Goal: Submit feedback/report problem: Provide input to the site owners about the experience or issues

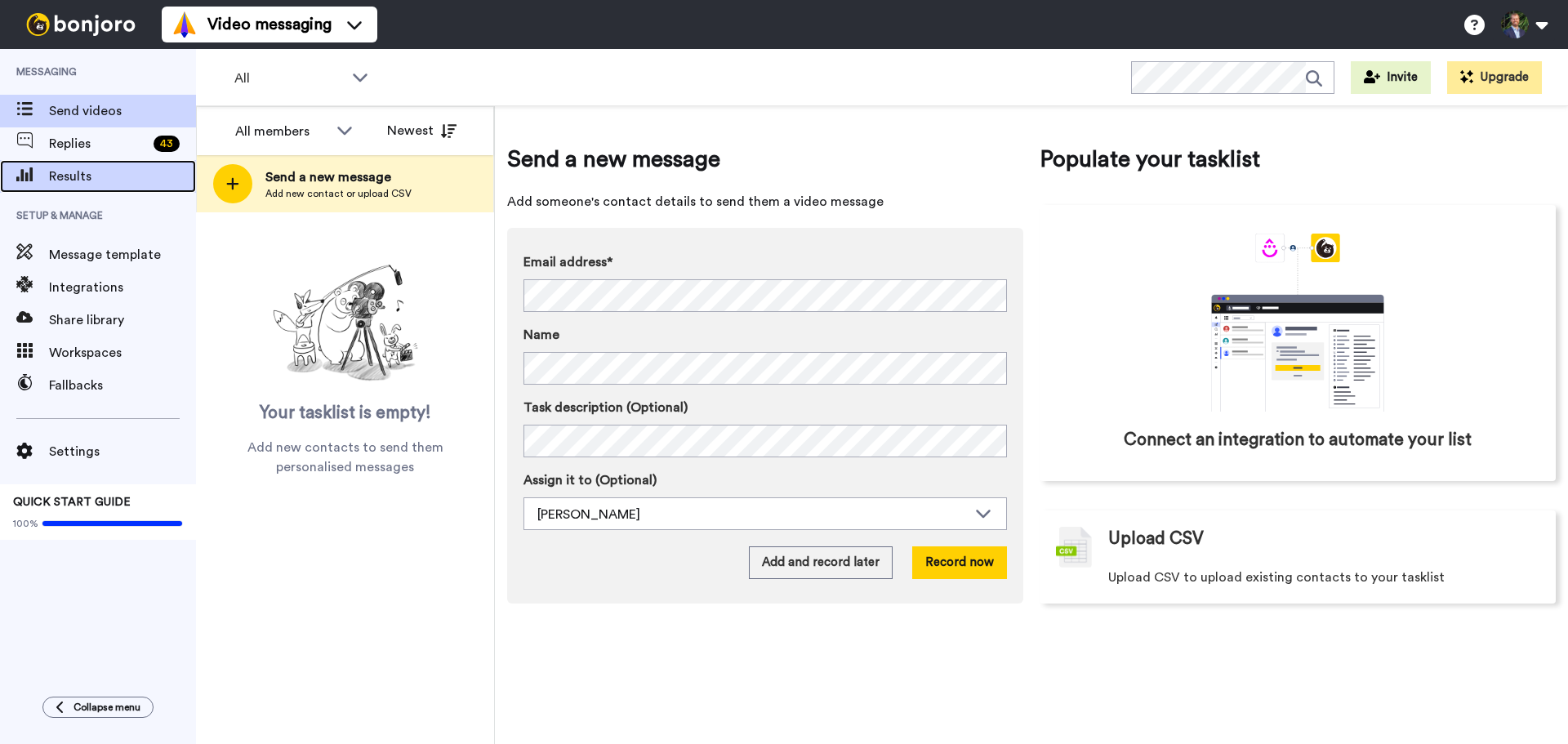
click at [65, 173] on span "Results" at bounding box center [123, 176] width 147 height 19
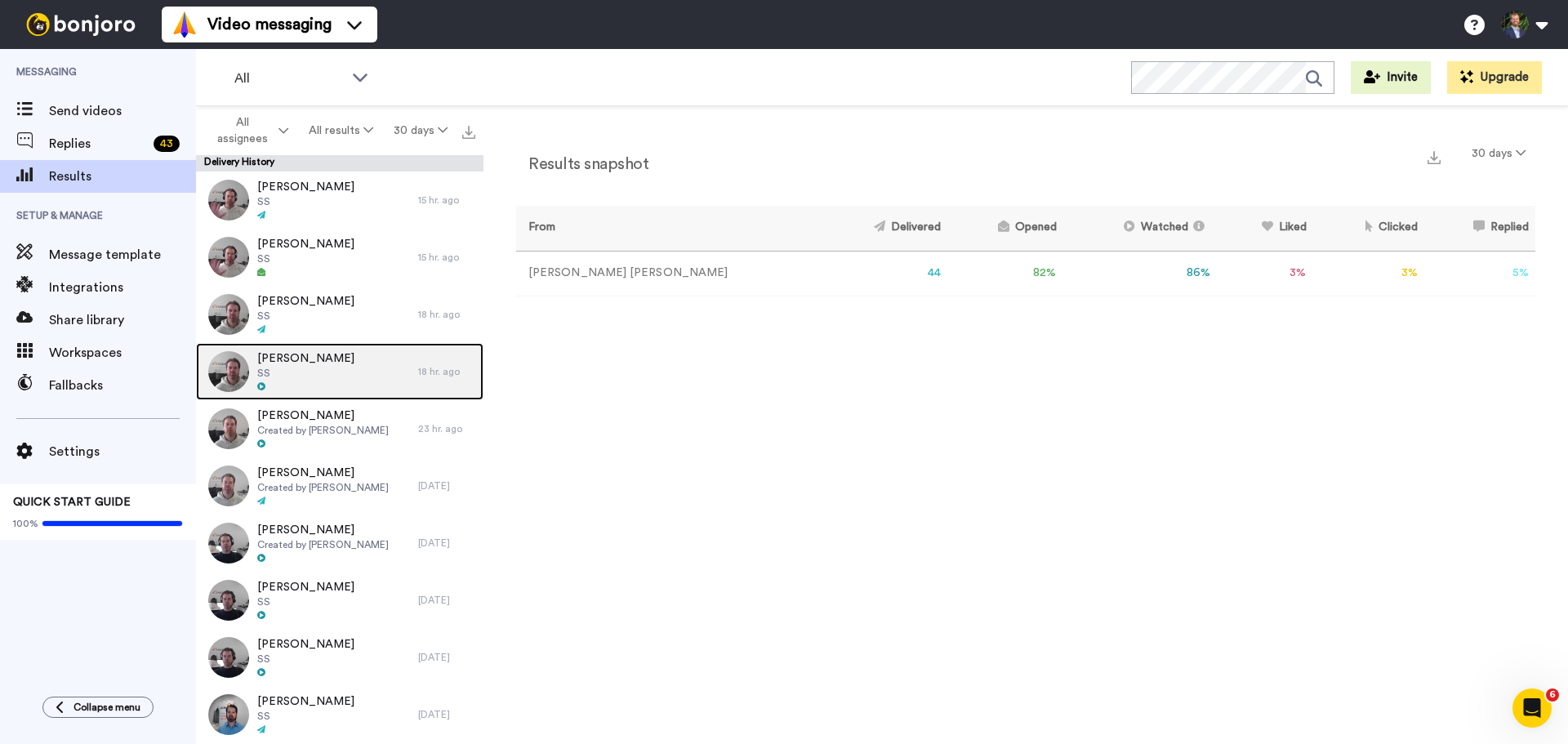
click at [310, 358] on span "[PERSON_NAME]" at bounding box center [306, 359] width 97 height 16
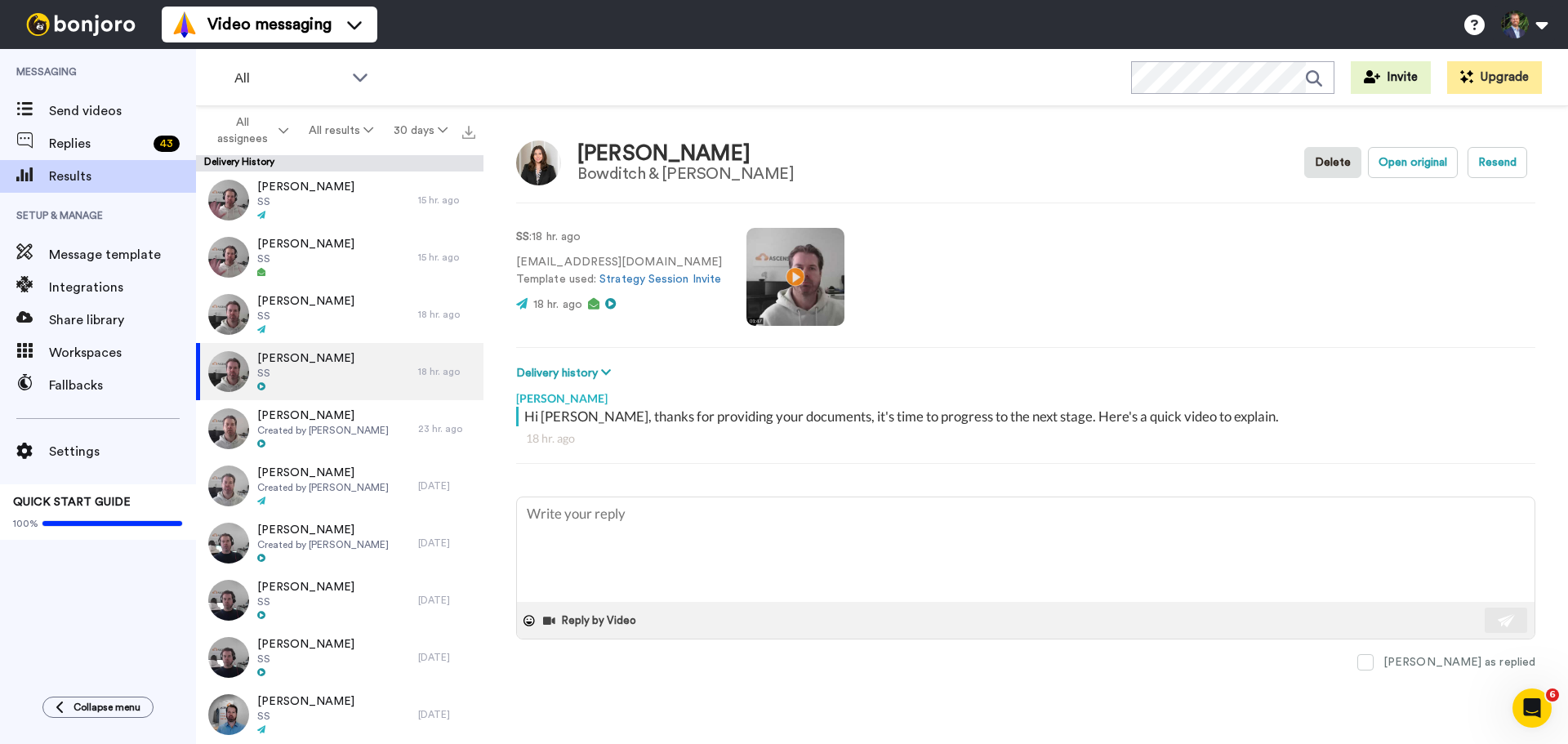
click at [1545, 705] on icon "Open Intercom Messenger" at bounding box center [1532, 708] width 27 height 27
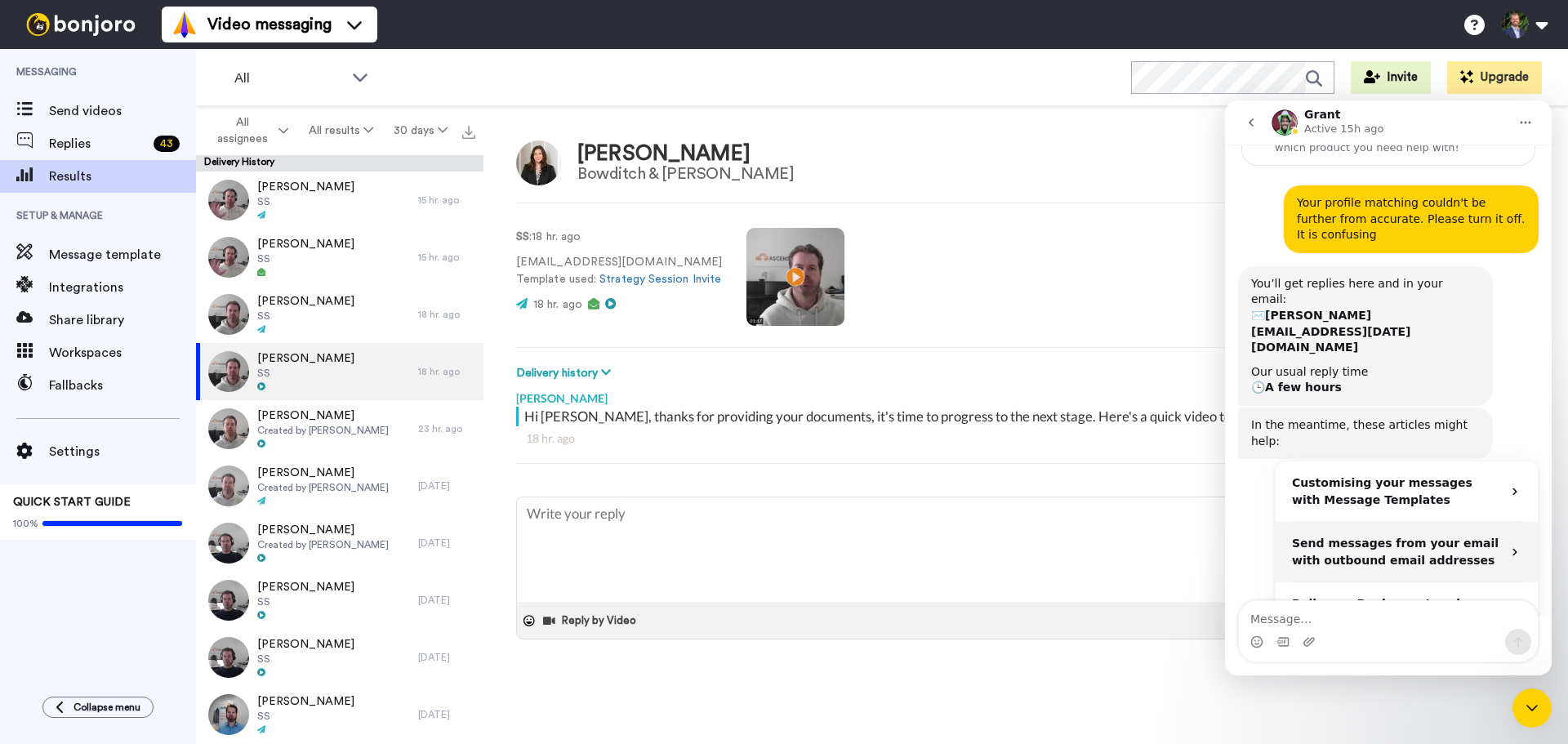
scroll to position [264, 0]
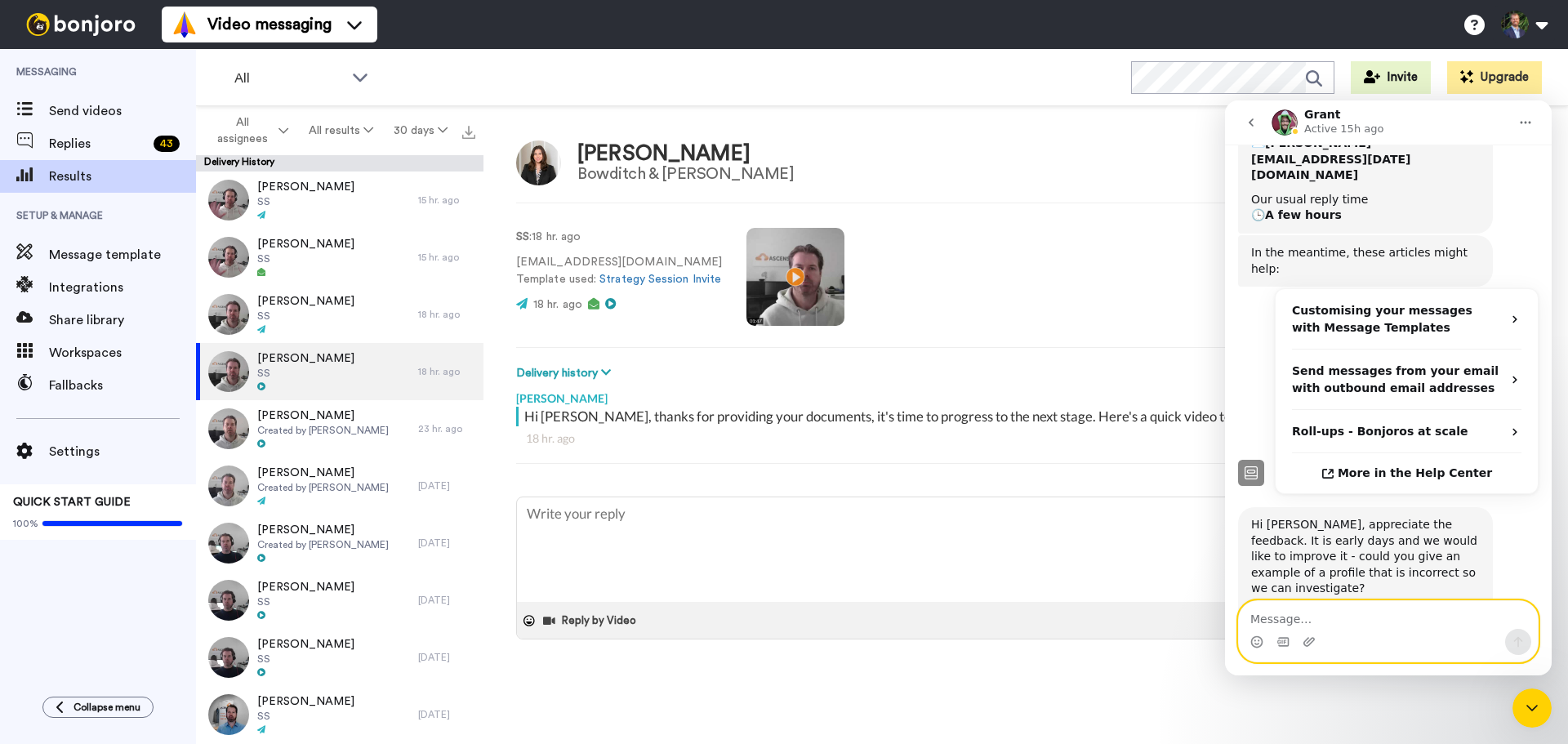
click at [1371, 619] on textarea "Message…" at bounding box center [1388, 615] width 299 height 27
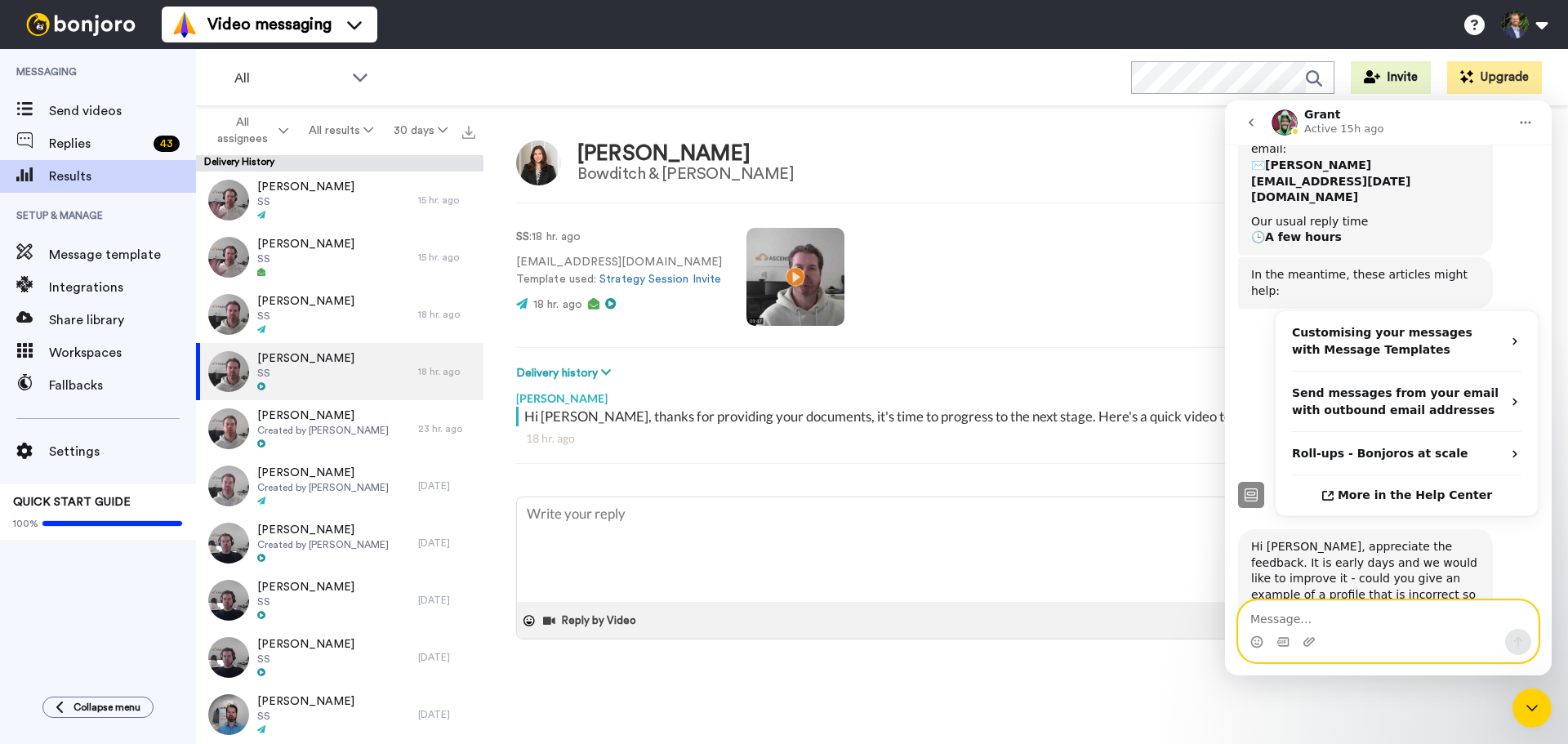
scroll to position [408, 0]
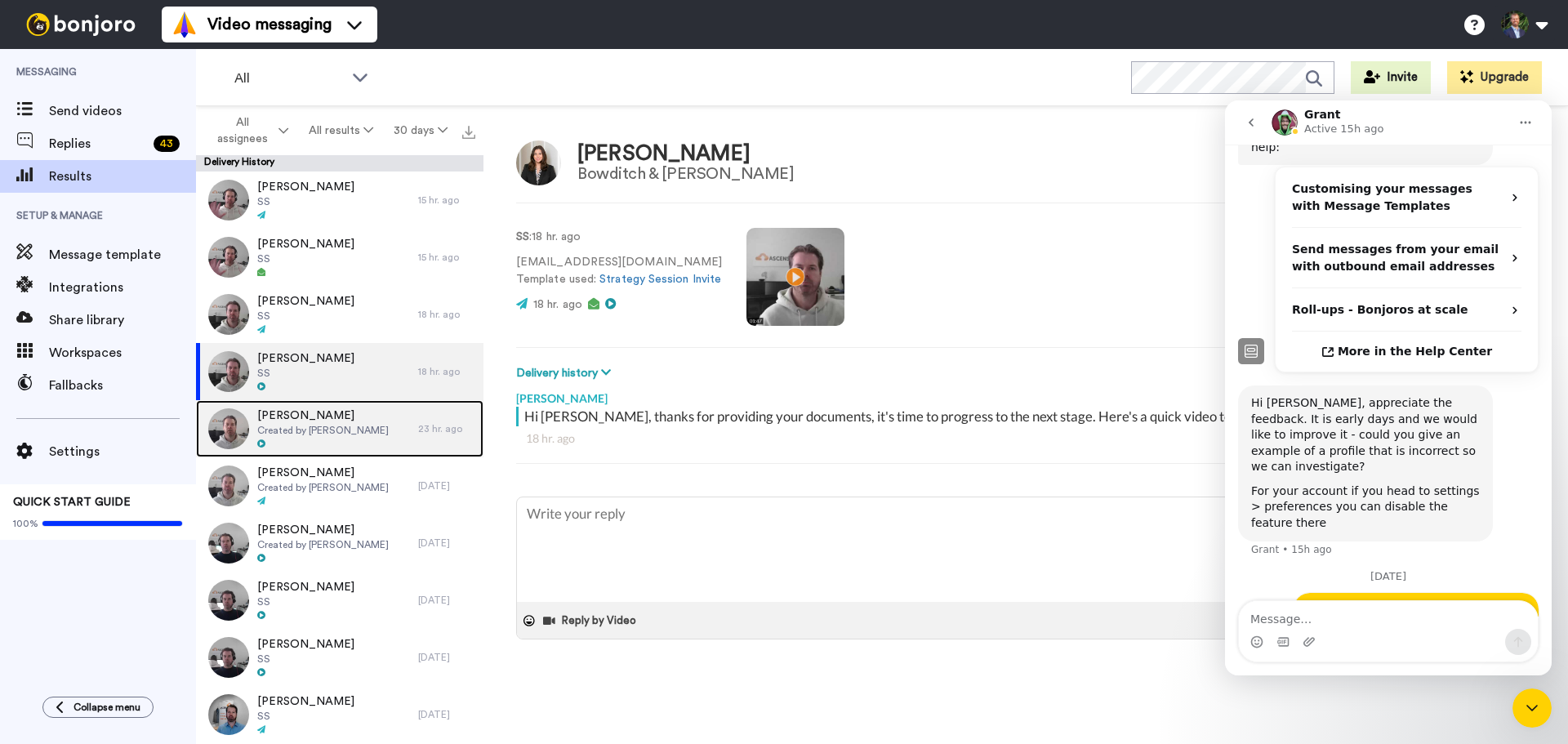
click at [332, 413] on span "[PERSON_NAME]" at bounding box center [323, 416] width 132 height 16
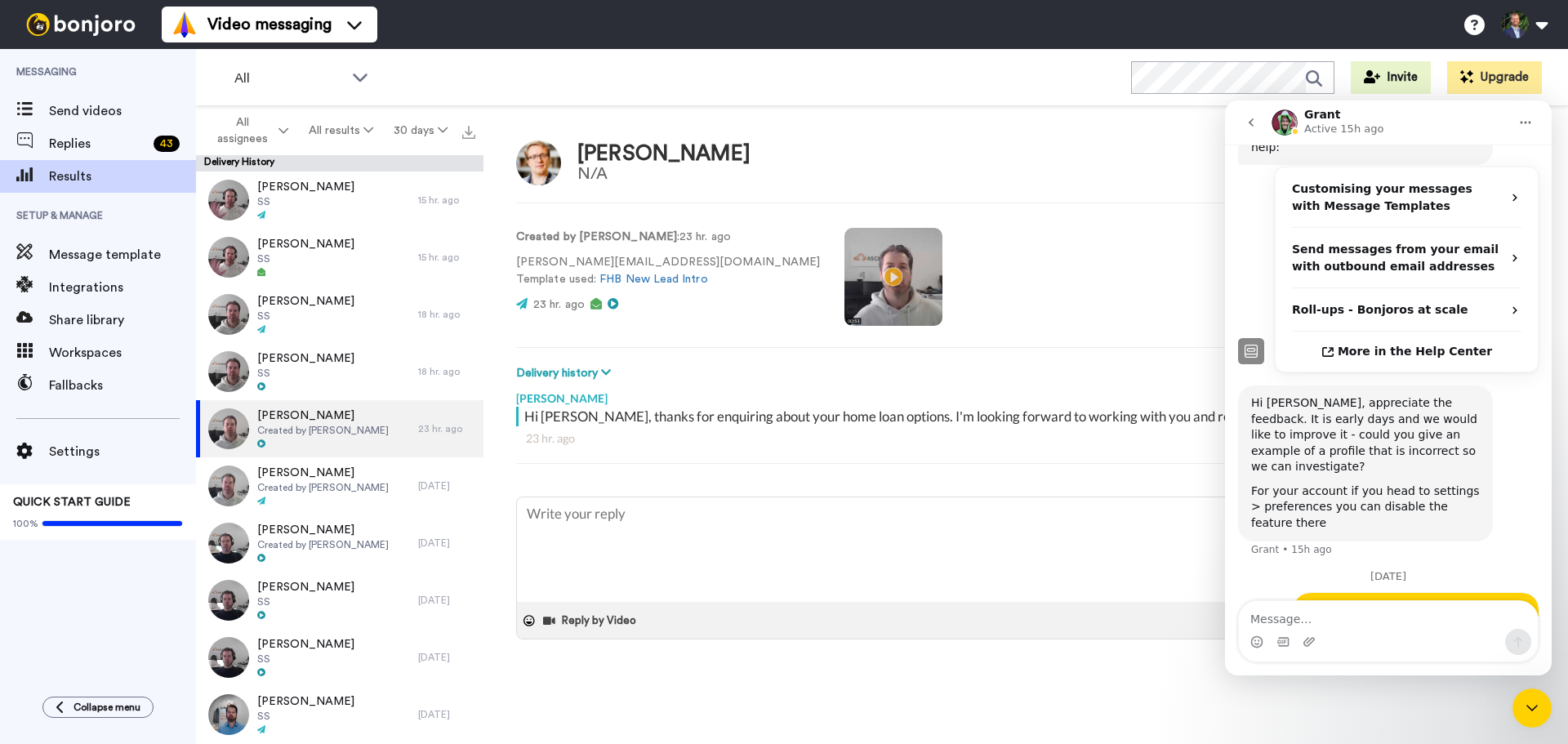
click at [510, 132] on div "[PERSON_NAME] N/A Delete Open original Resend Created by [PERSON_NAME] : 23 hr.…" at bounding box center [1026, 429] width 1084 height 646
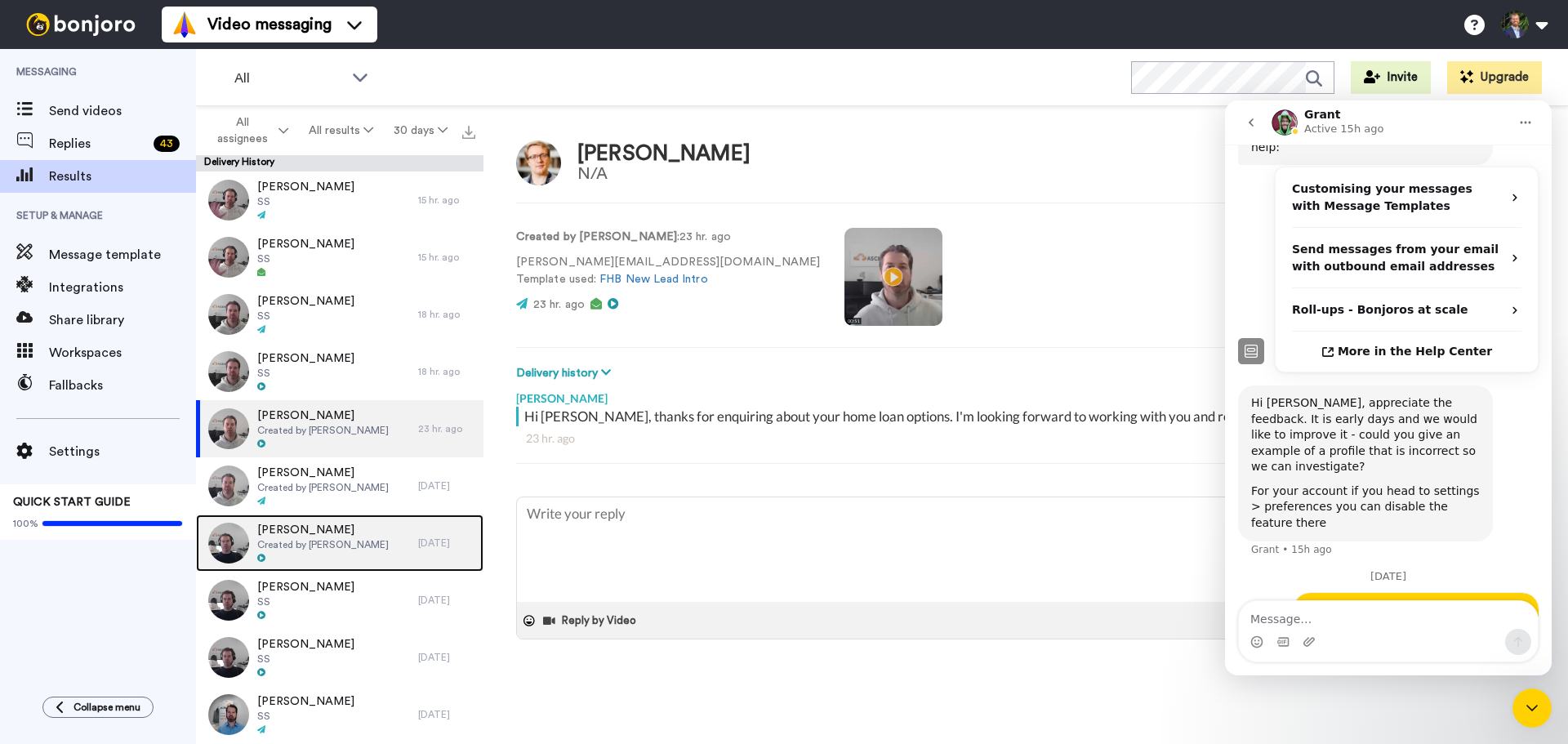
click at [312, 531] on span "[PERSON_NAME]" at bounding box center [323, 531] width 132 height 16
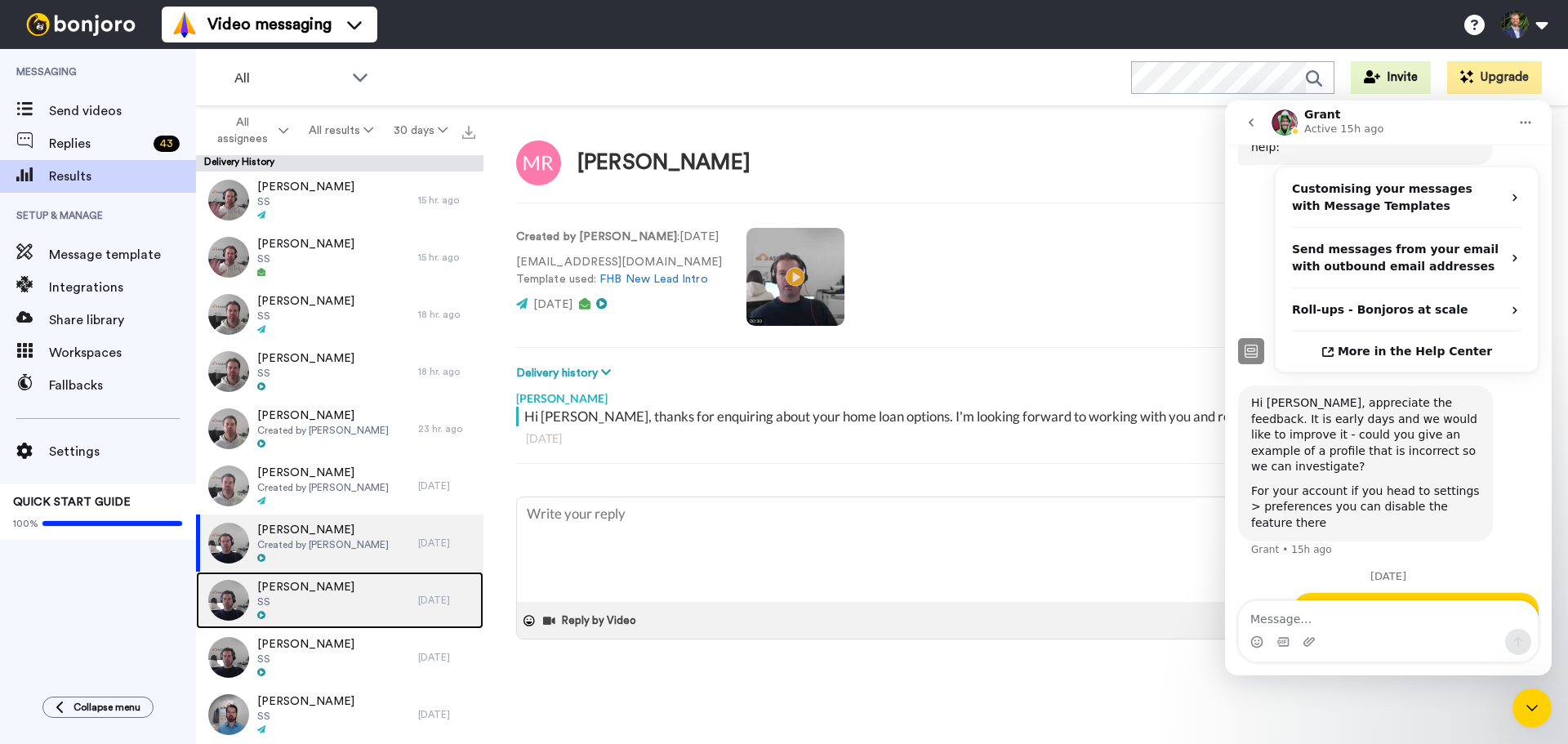
click at [307, 585] on span "[PERSON_NAME]" at bounding box center [306, 587] width 97 height 16
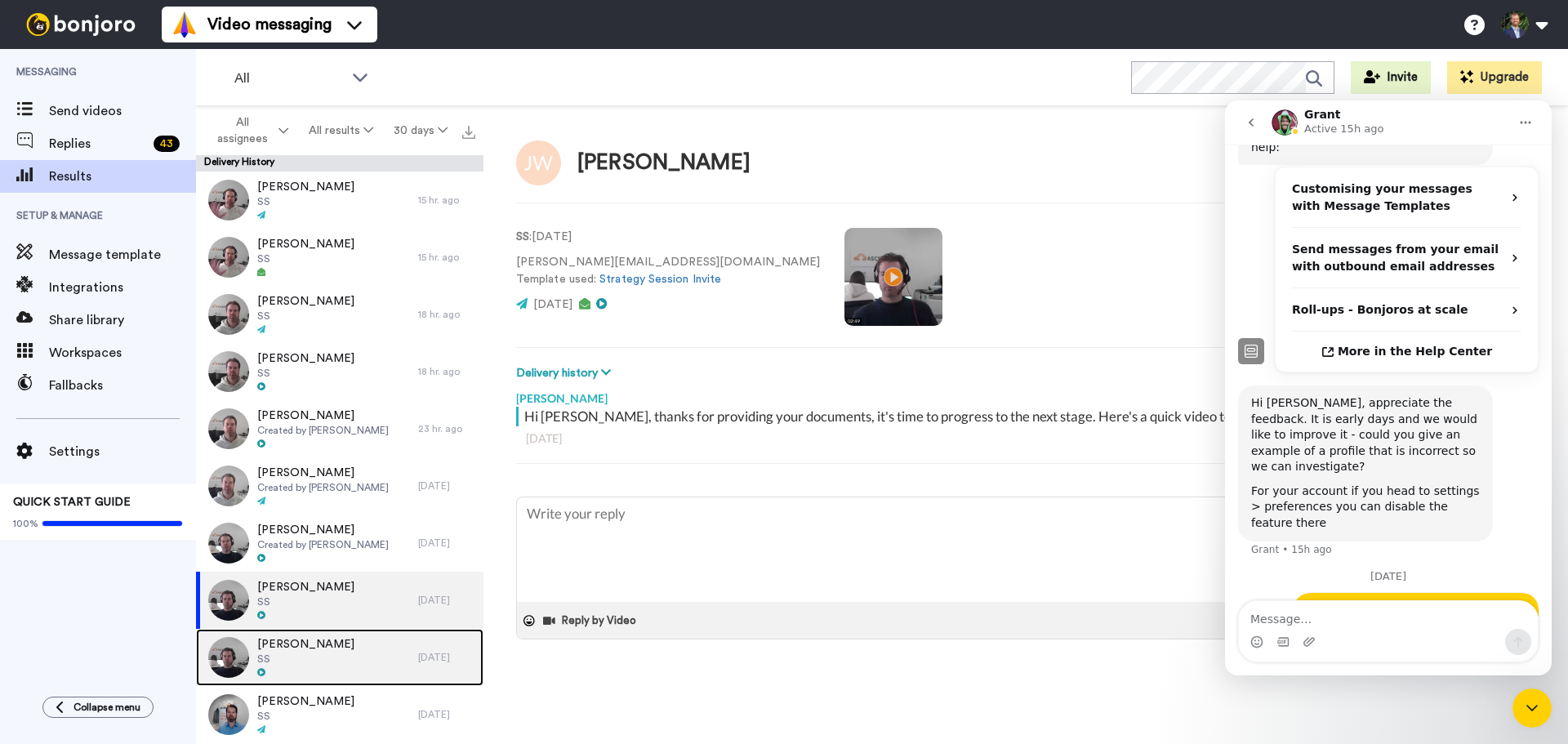
click at [313, 630] on div "[PERSON_NAME] SS" at bounding box center [307, 658] width 223 height 57
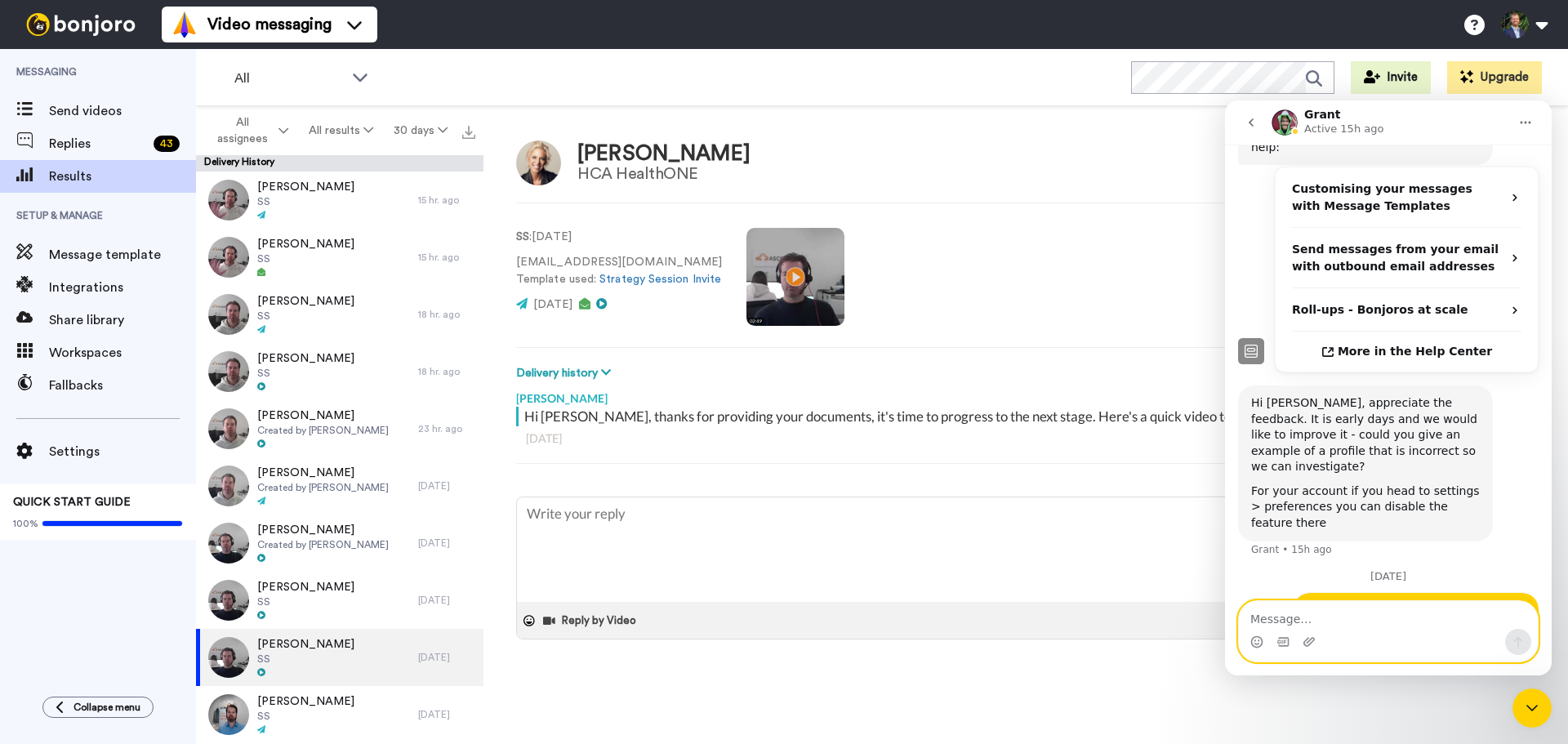
click at [1383, 618] on textarea "Message…" at bounding box center [1388, 615] width 299 height 27
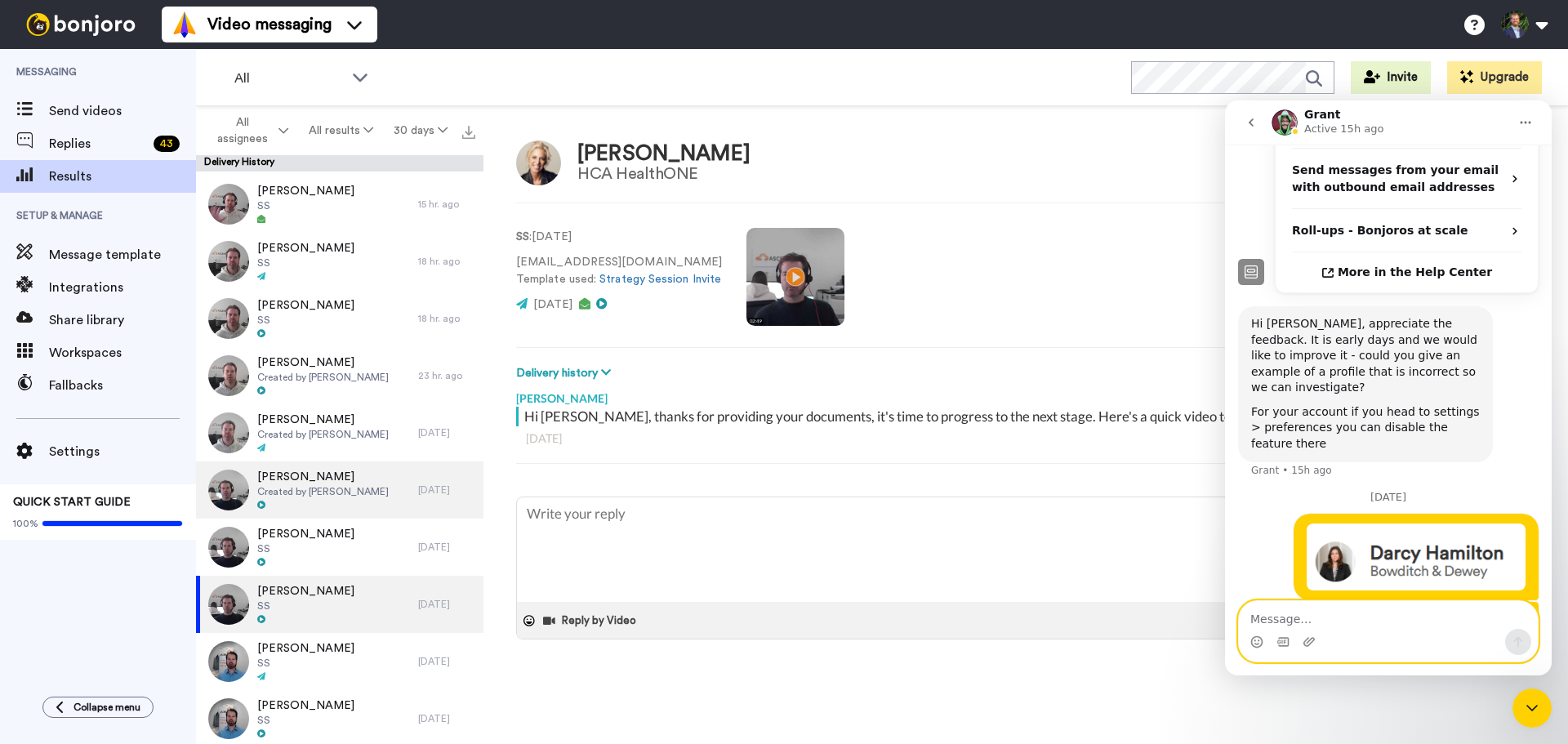
scroll to position [82, 0]
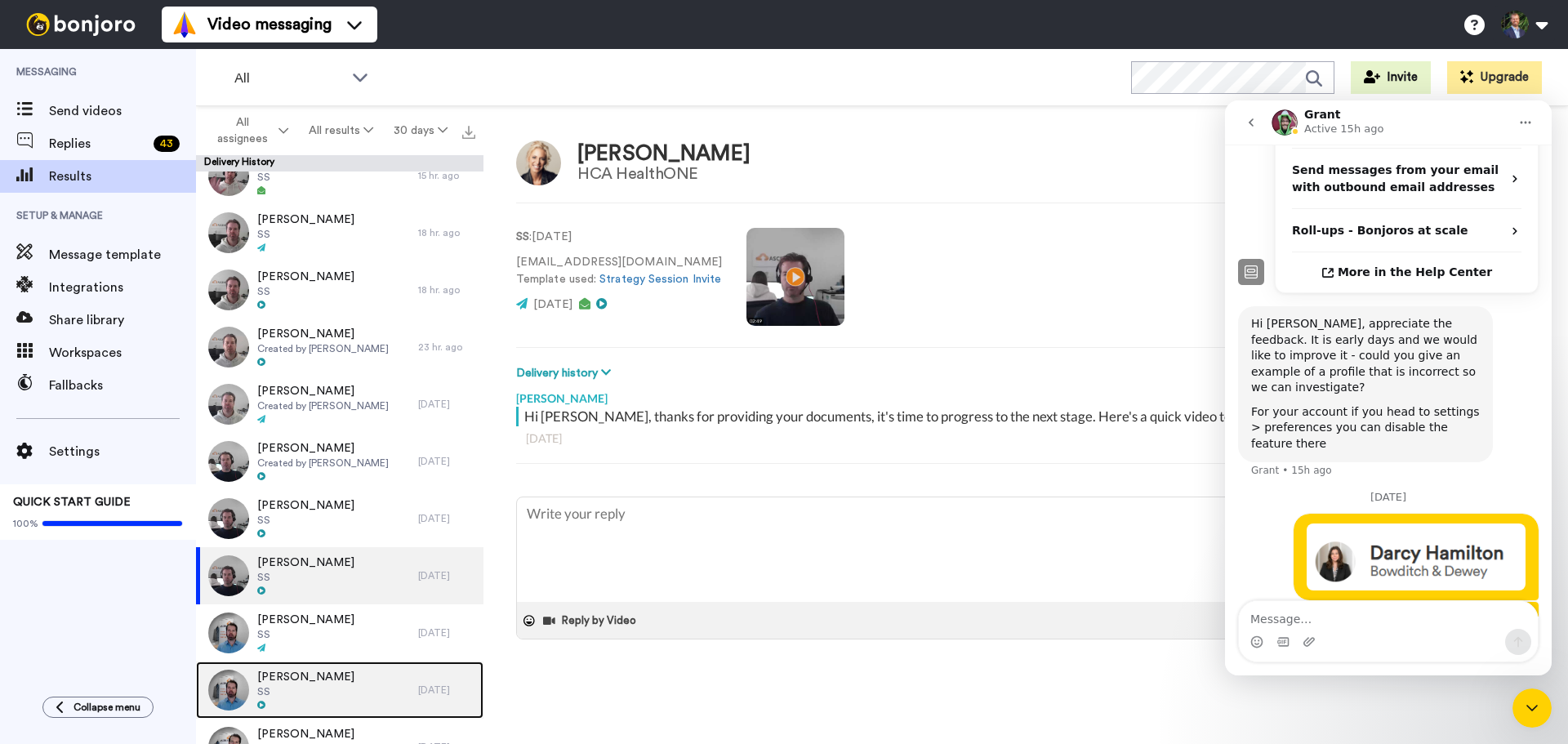
click at [305, 670] on span "[PERSON_NAME]" at bounding box center [306, 677] width 97 height 16
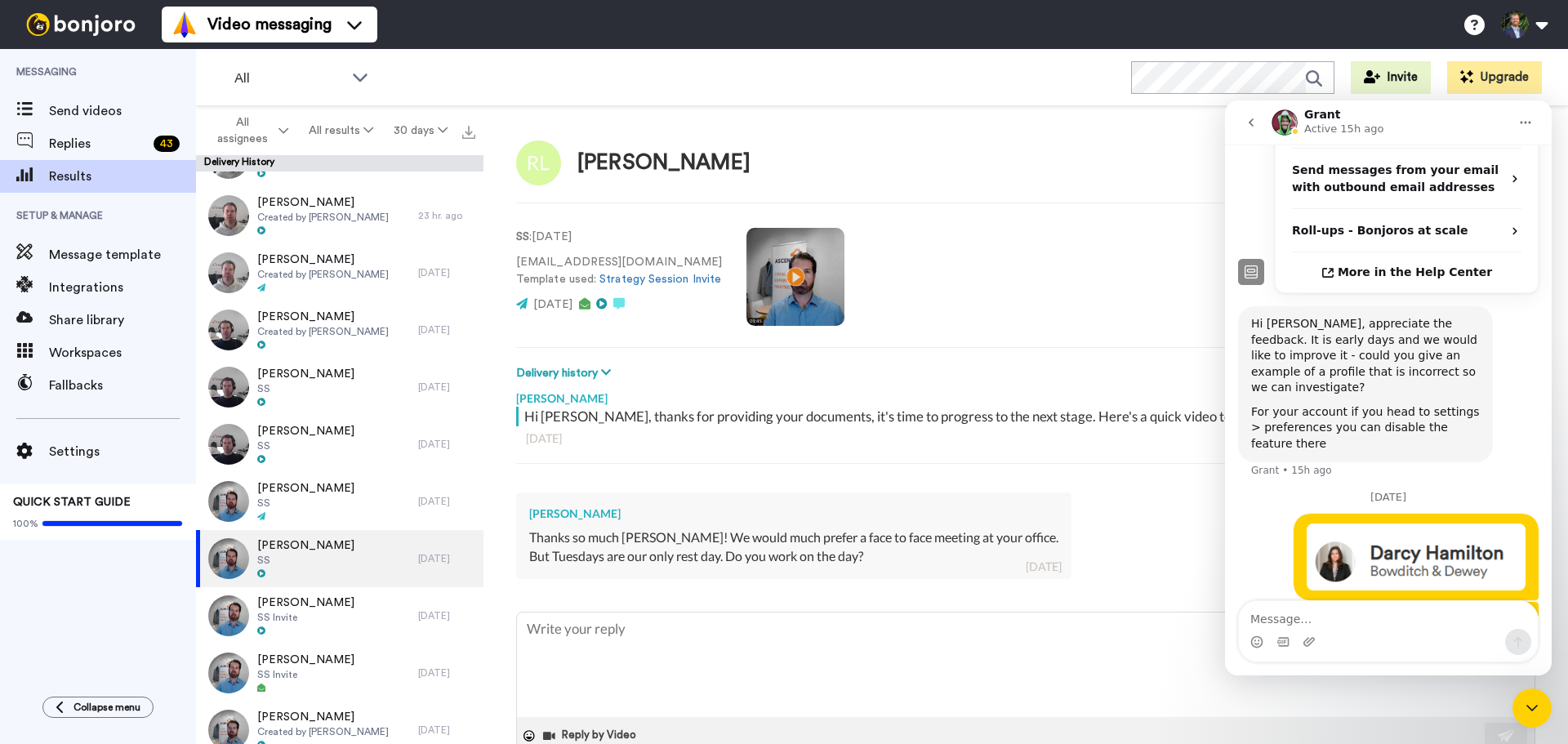
scroll to position [246, 0]
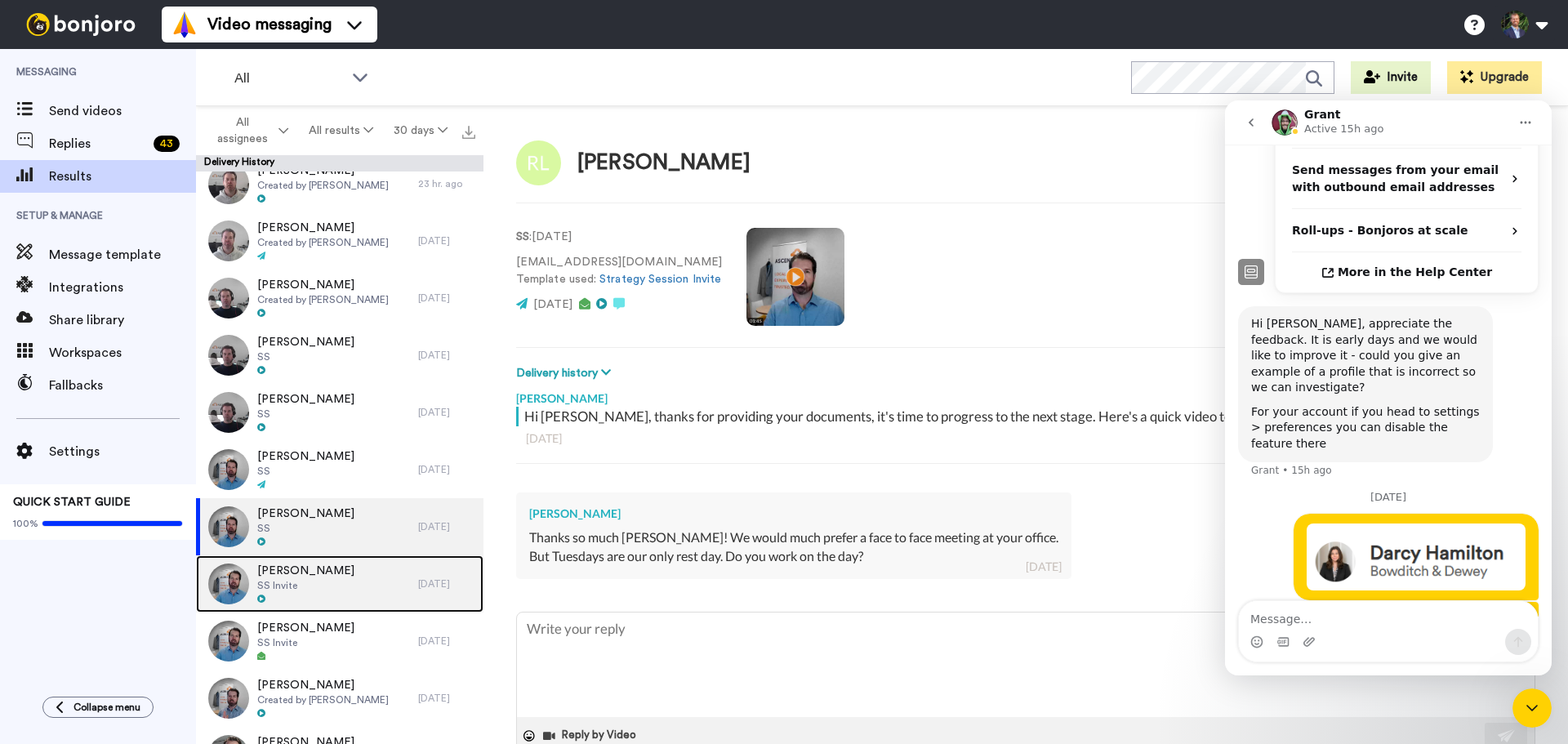
click at [304, 576] on span "[PERSON_NAME]" at bounding box center [306, 571] width 97 height 16
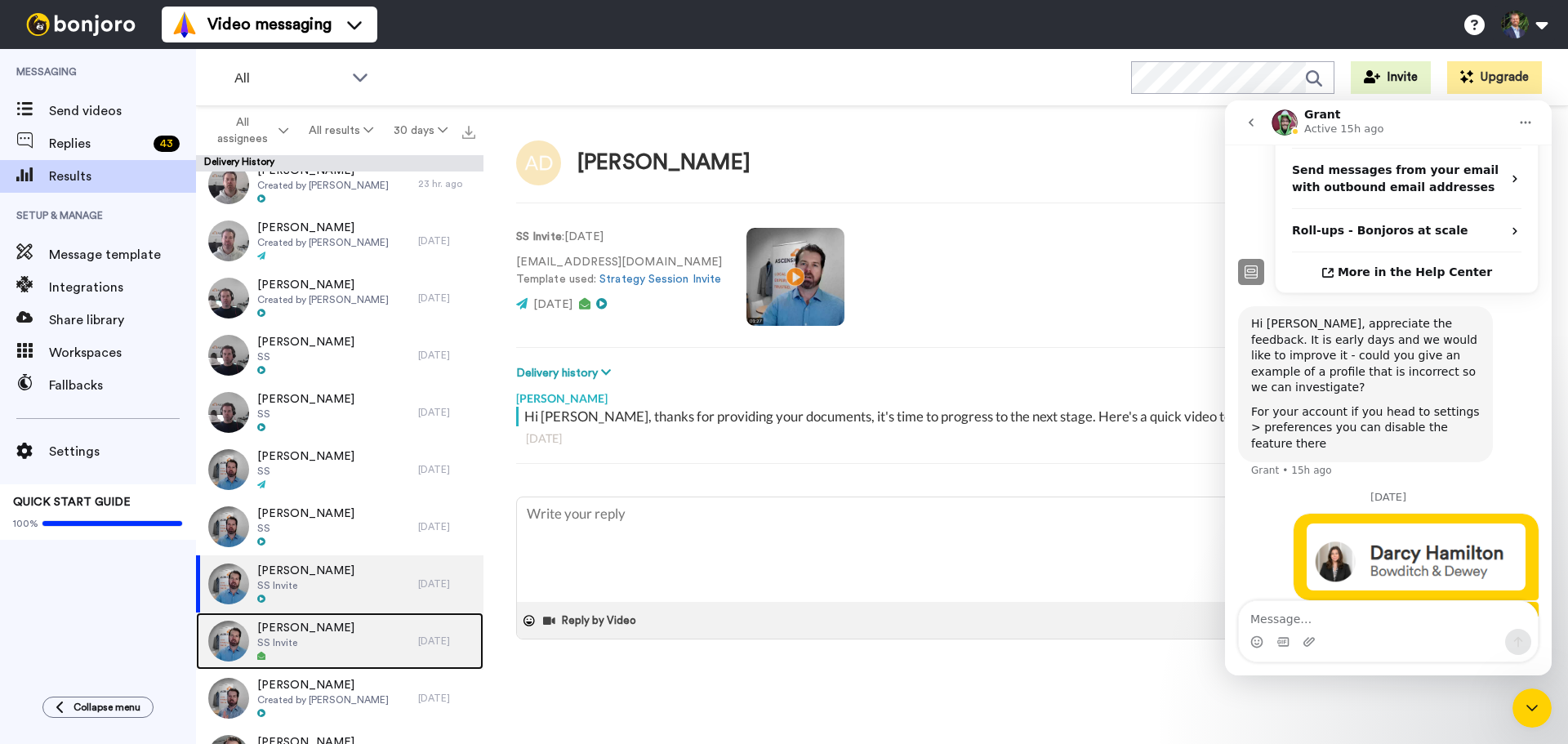
click at [304, 631] on span "[PERSON_NAME]" at bounding box center [306, 629] width 97 height 16
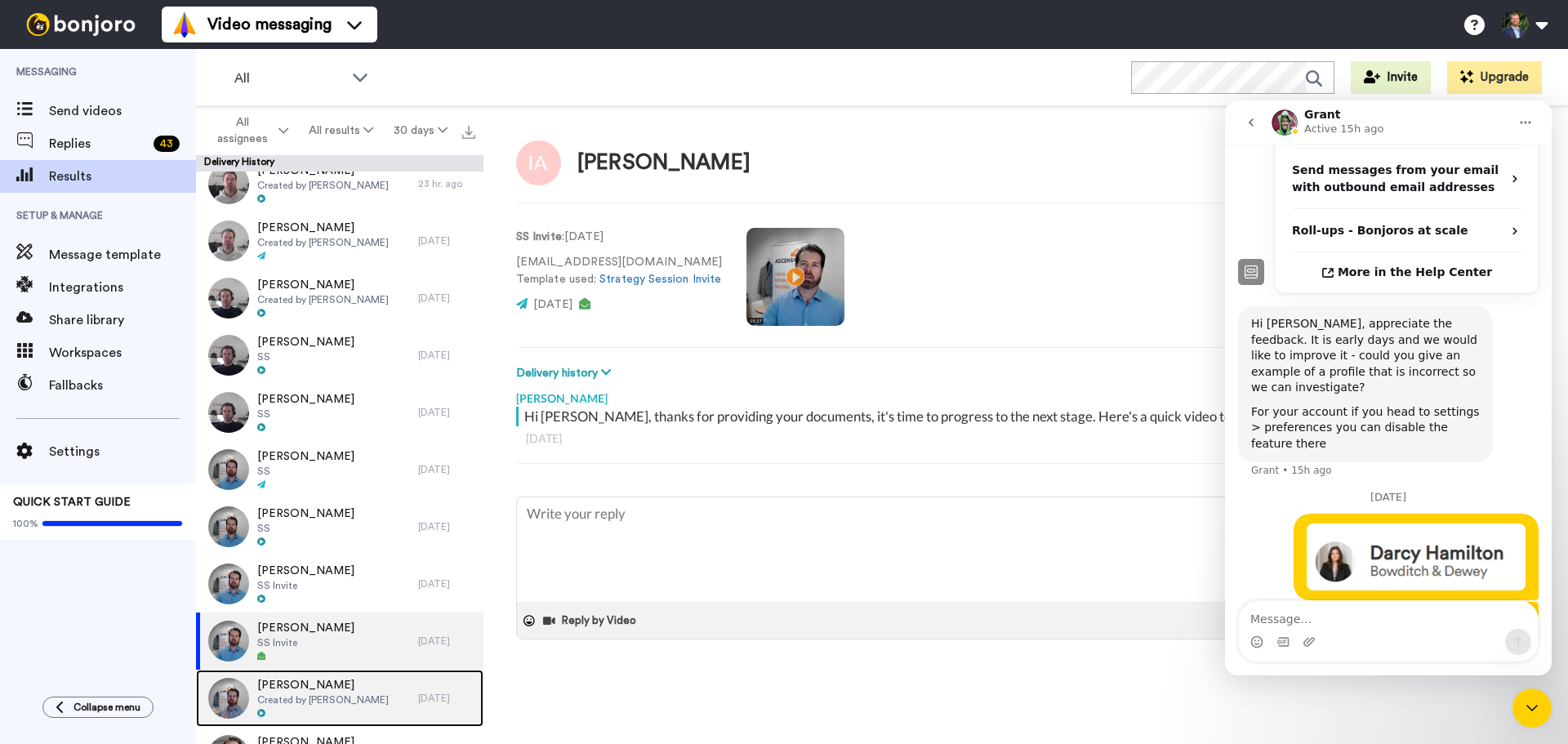
click at [310, 696] on span "Created by [PERSON_NAME]" at bounding box center [323, 700] width 132 height 13
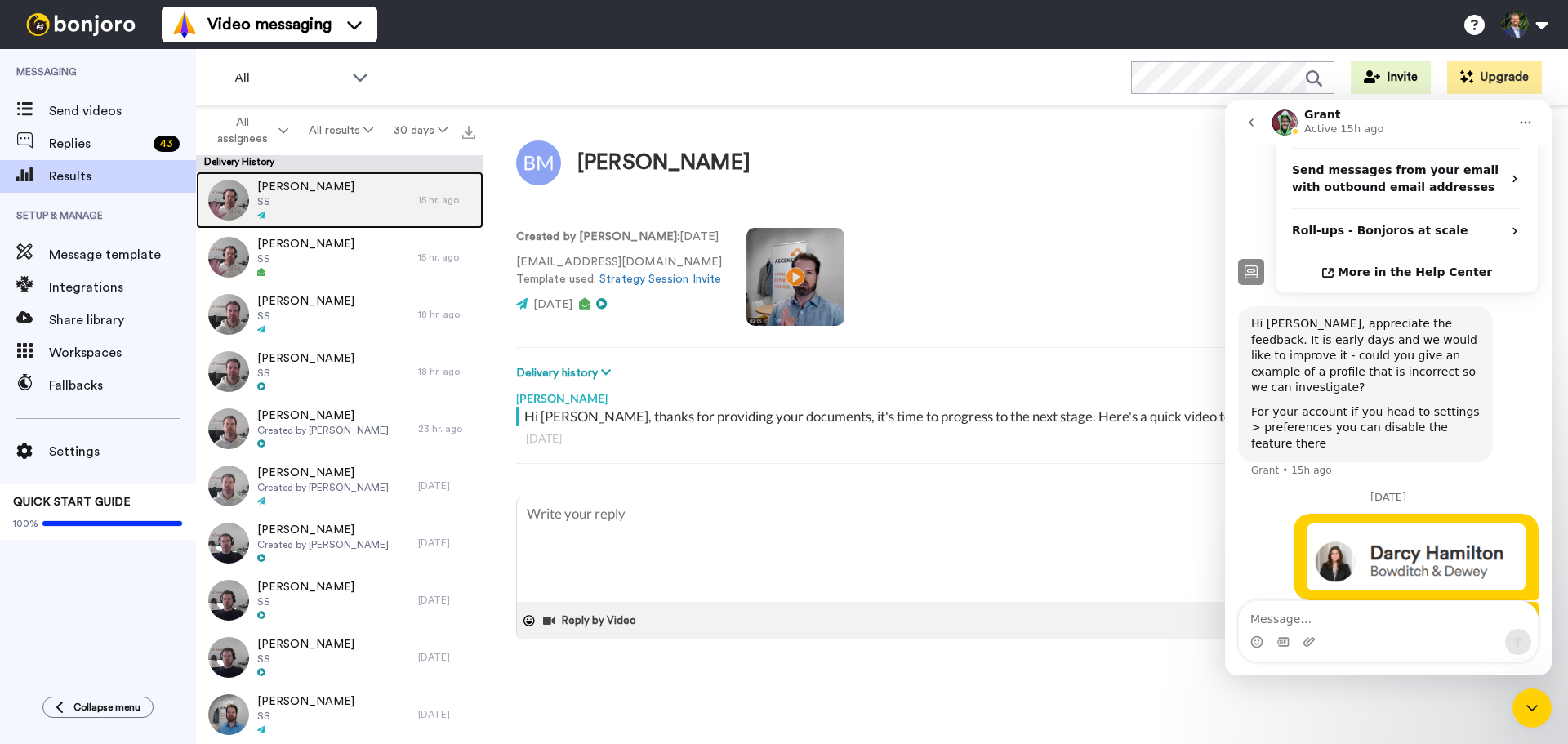
click at [321, 190] on div "[PERSON_NAME] SS" at bounding box center [307, 200] width 223 height 57
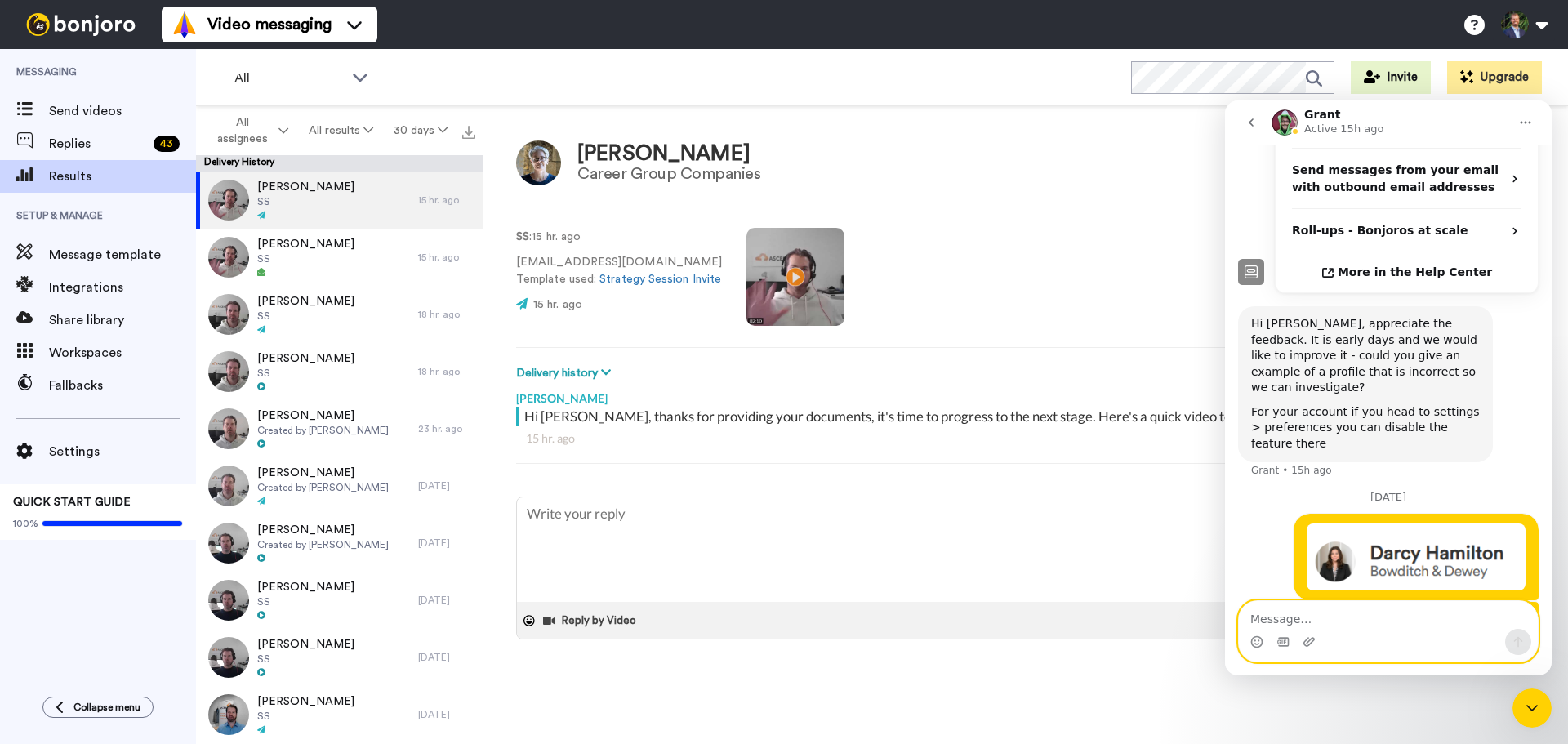
click at [1351, 613] on textarea "Message…" at bounding box center [1388, 615] width 299 height 27
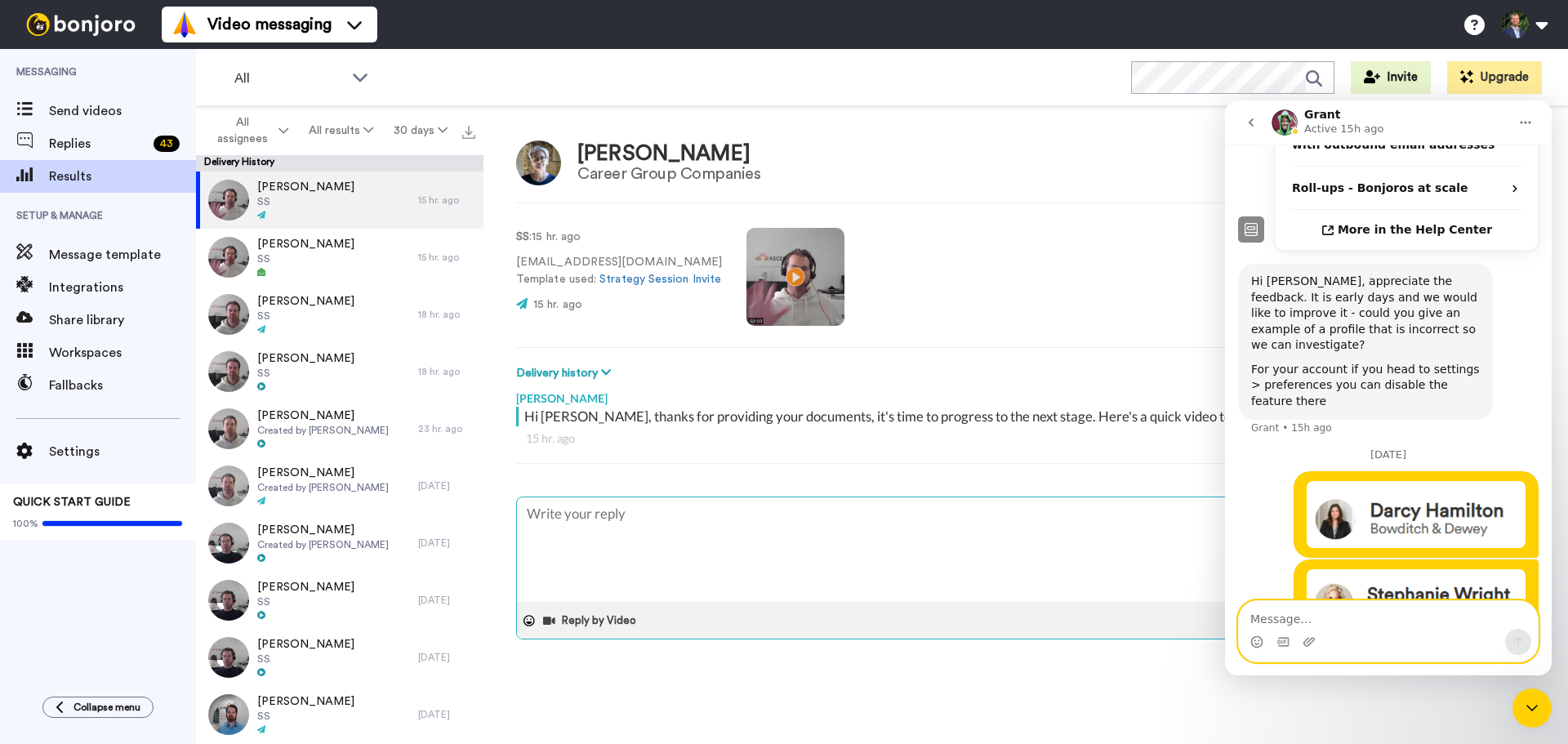
scroll to position [553, 0]
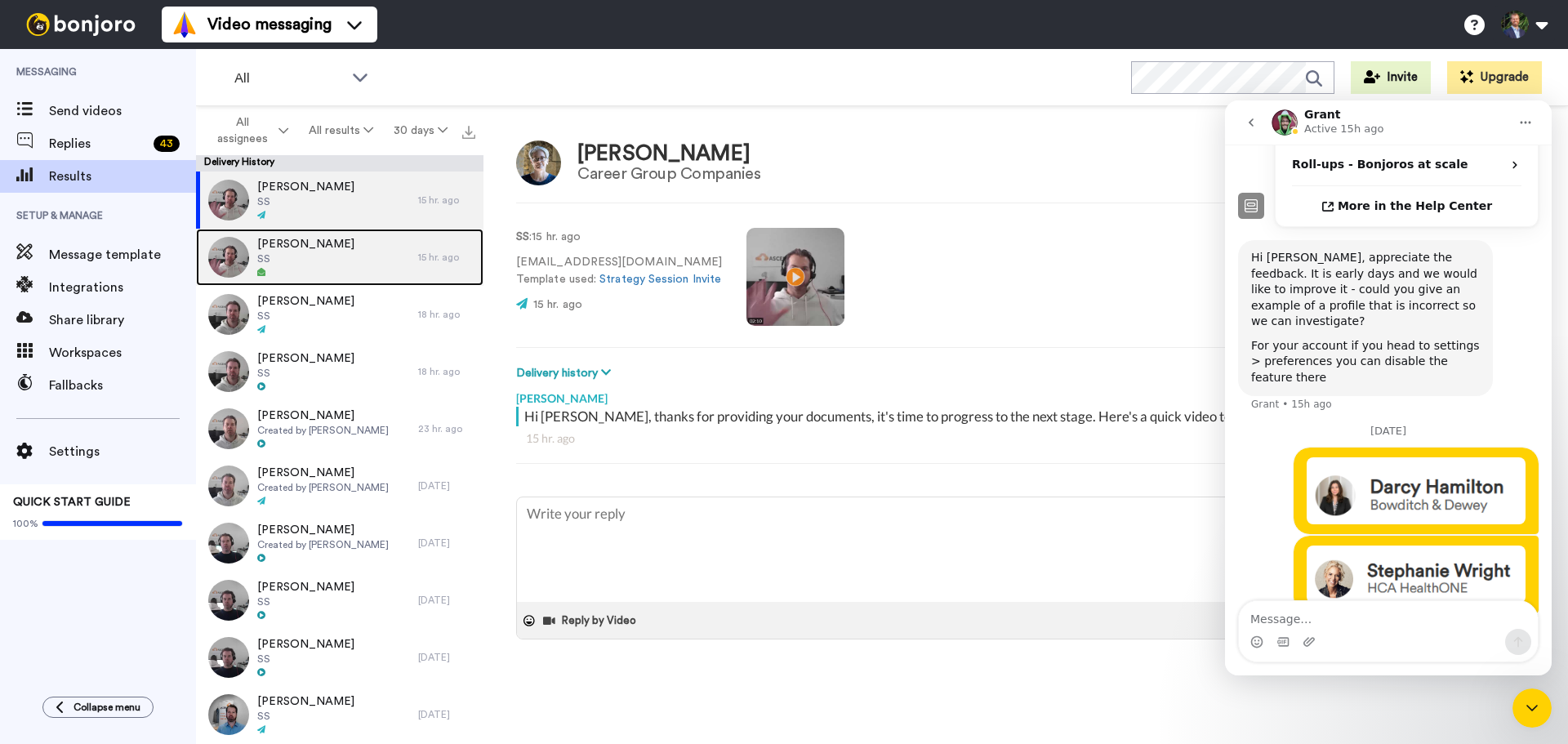
click at [294, 253] on span "SS" at bounding box center [306, 259] width 97 height 13
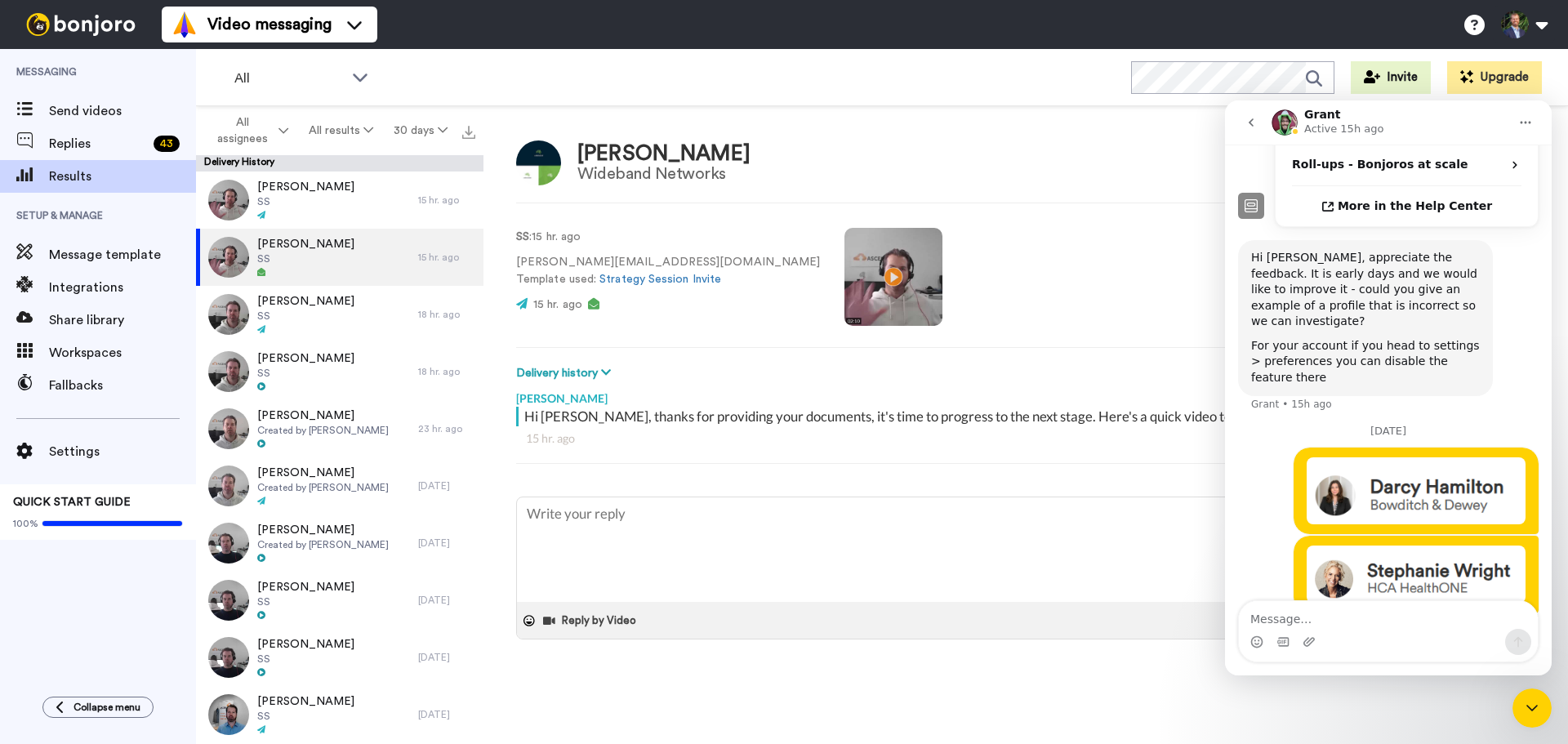
click at [1404, 631] on div "Intercom messenger" at bounding box center [1388, 642] width 299 height 27
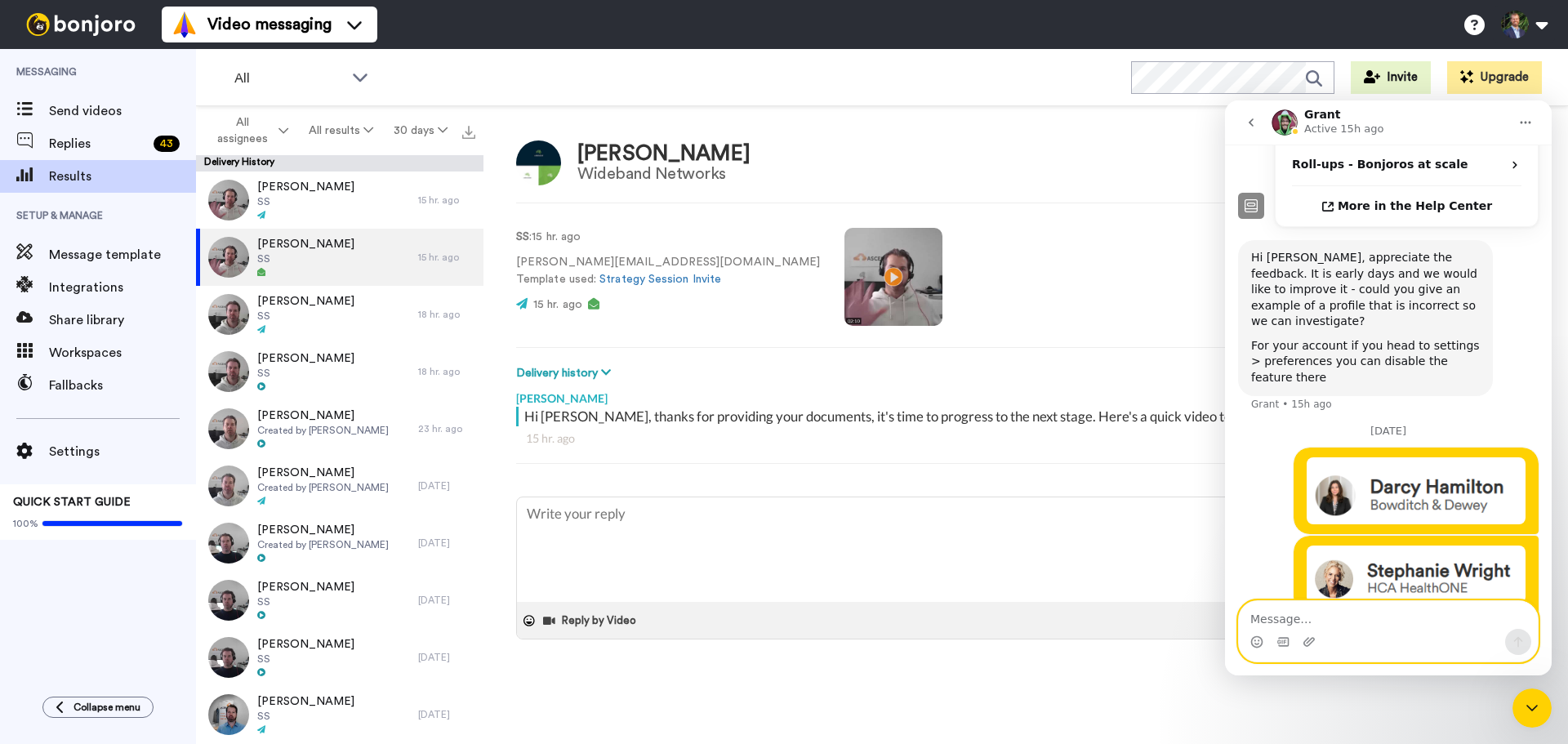
click at [1386, 616] on textarea "Message…" at bounding box center [1388, 615] width 299 height 27
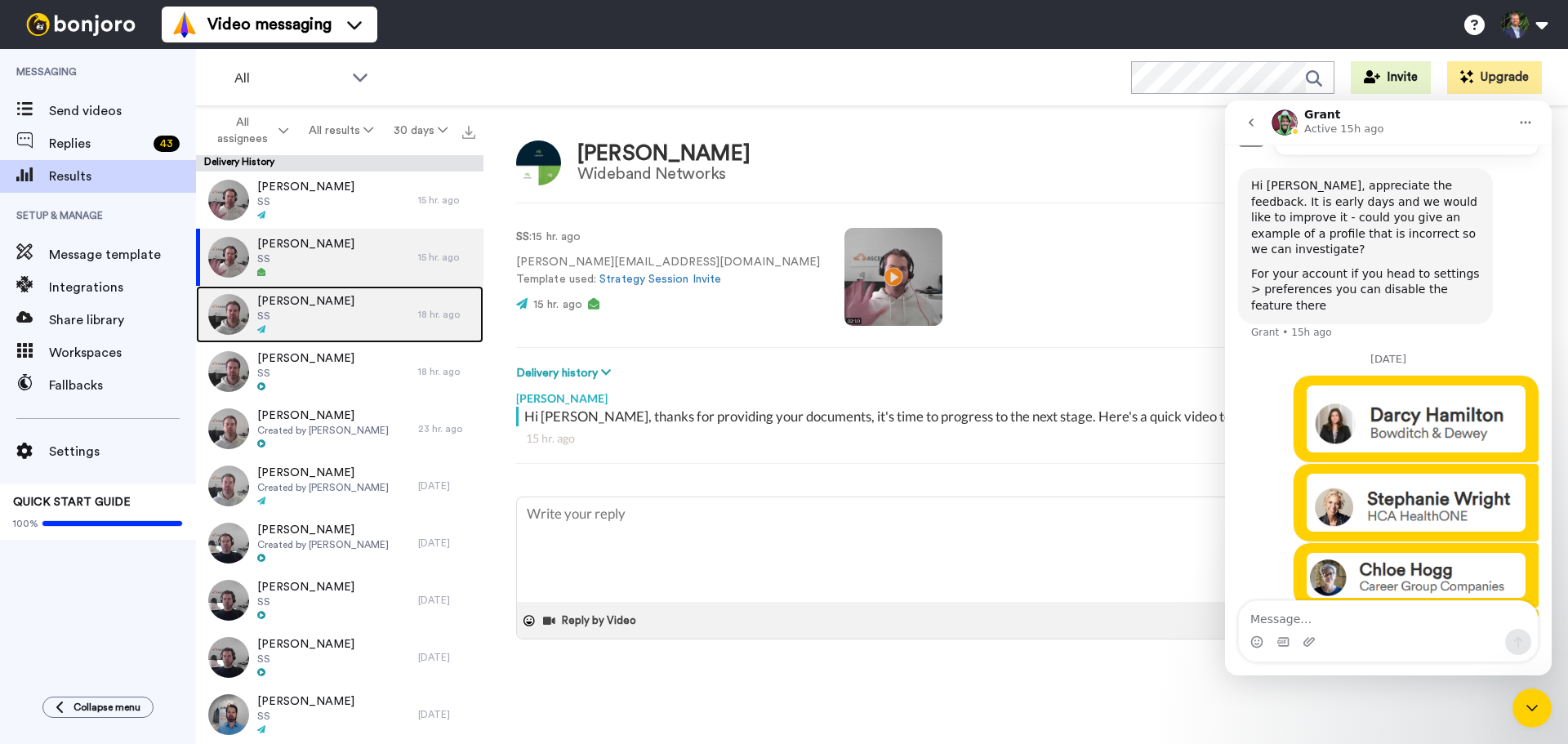
click at [343, 313] on div "[PERSON_NAME] SS" at bounding box center [307, 314] width 223 height 57
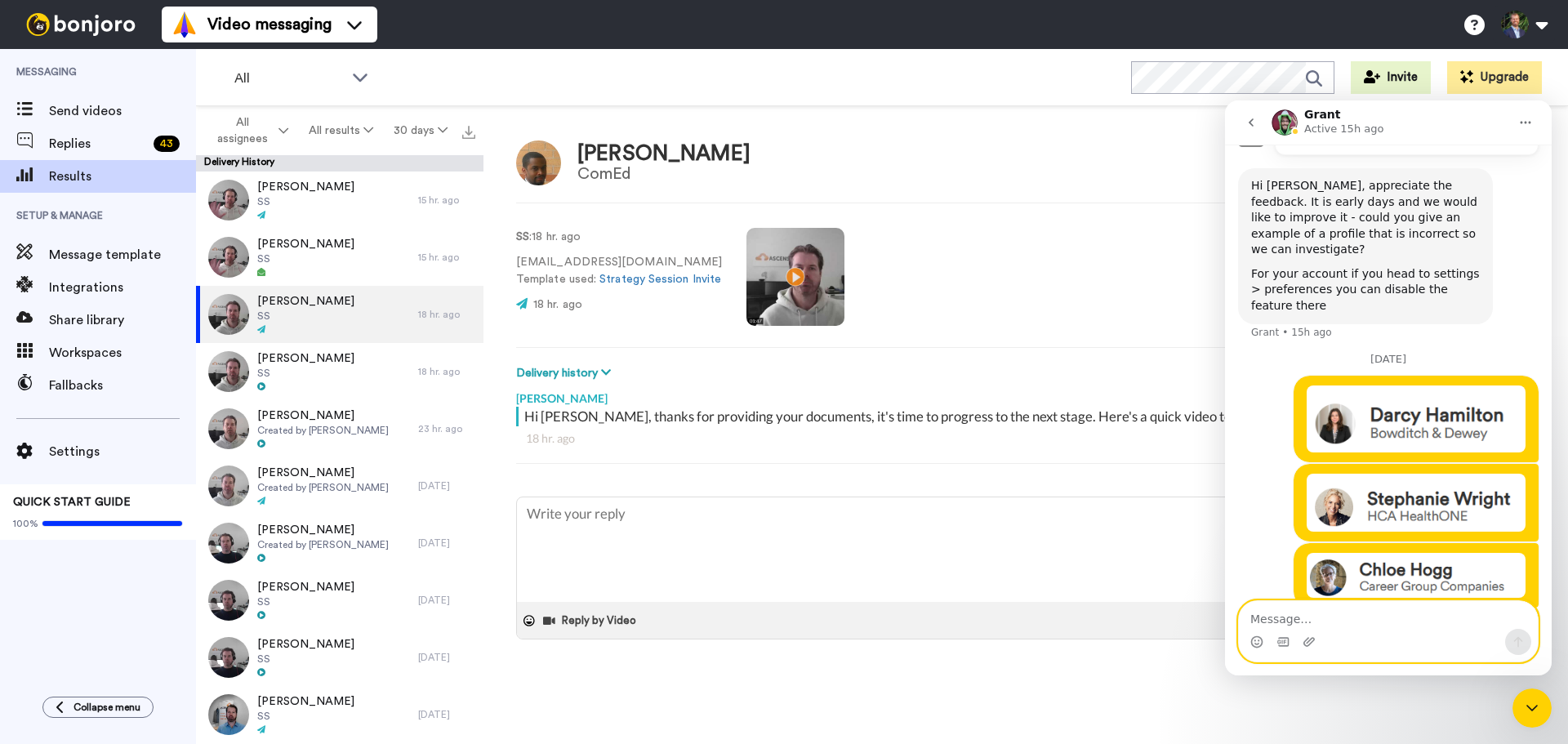
click at [1410, 616] on textarea "Message…" at bounding box center [1388, 615] width 299 height 27
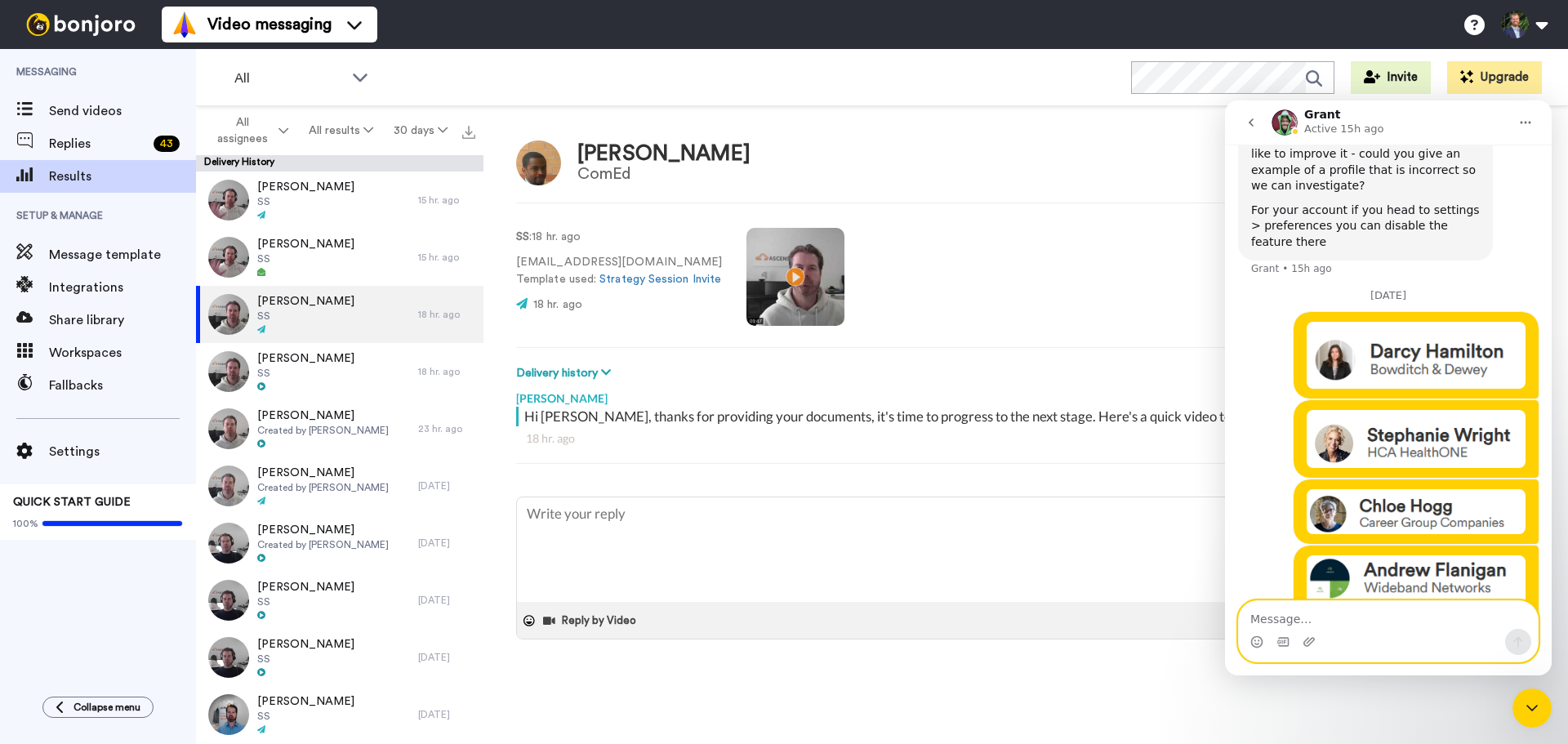
scroll to position [701, 0]
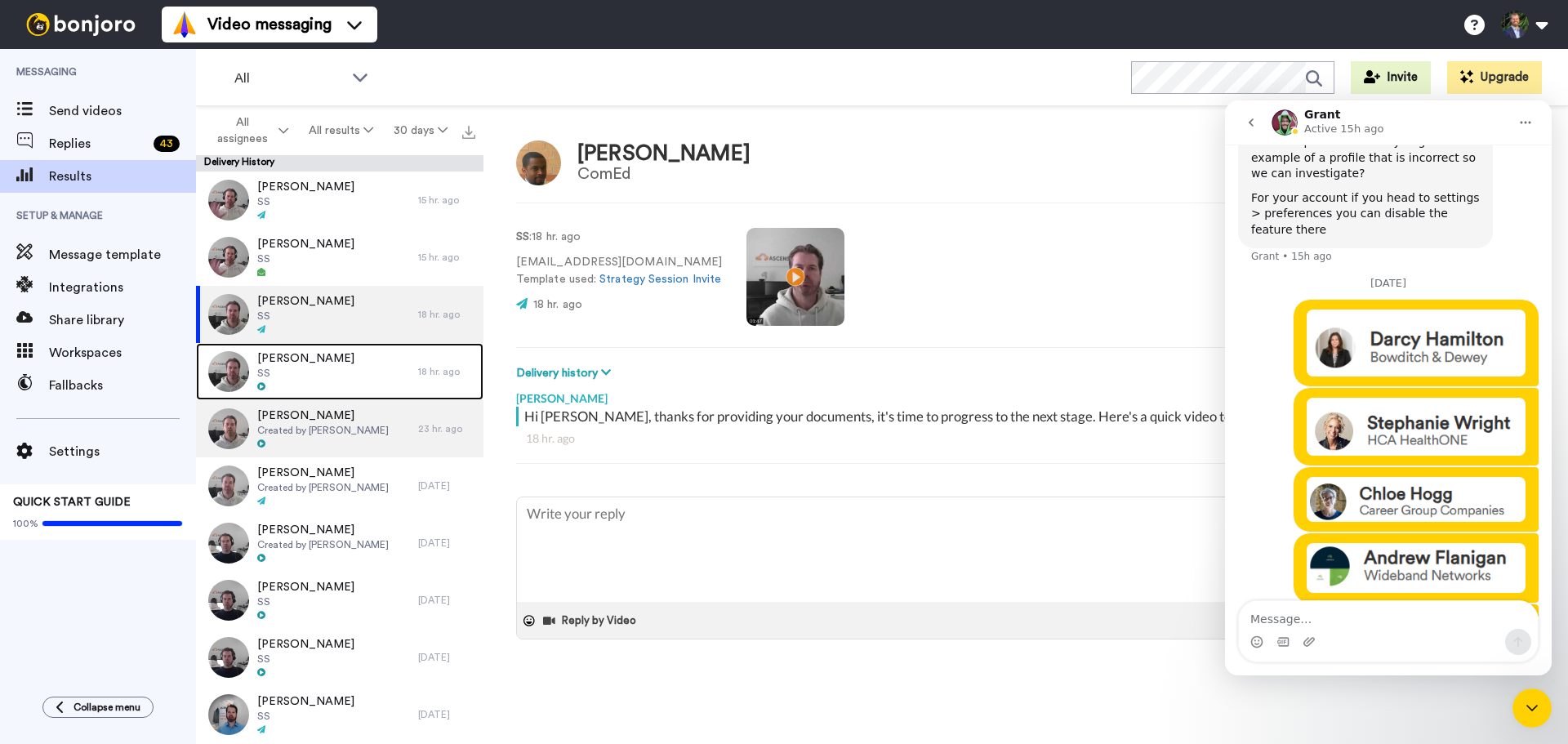
drag, startPoint x: 319, startPoint y: 368, endPoint x: 336, endPoint y: 402, distance: 38.0
click at [320, 368] on span "SS" at bounding box center [306, 373] width 97 height 13
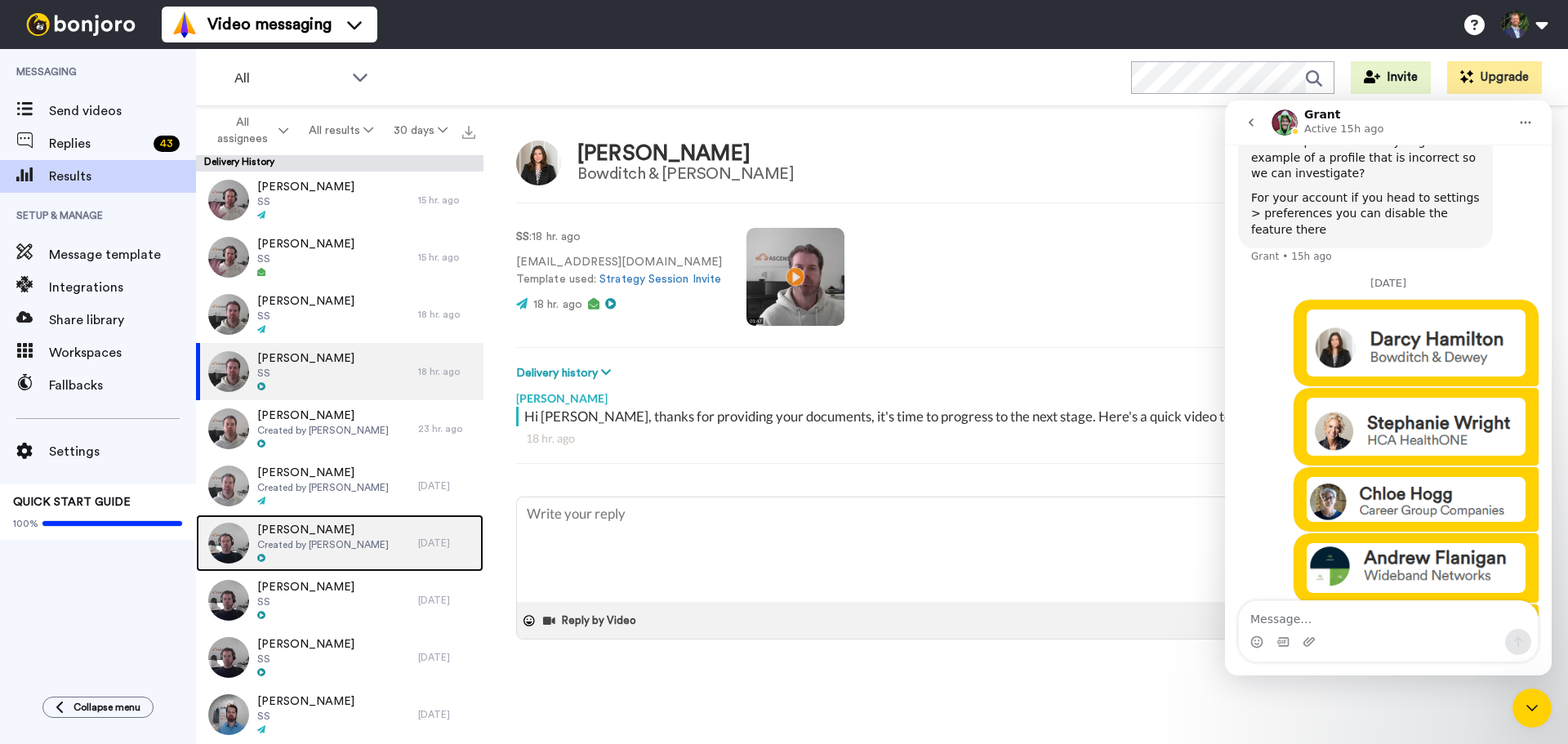
click at [306, 543] on span "Created by [PERSON_NAME]" at bounding box center [323, 545] width 132 height 13
type textarea "x"
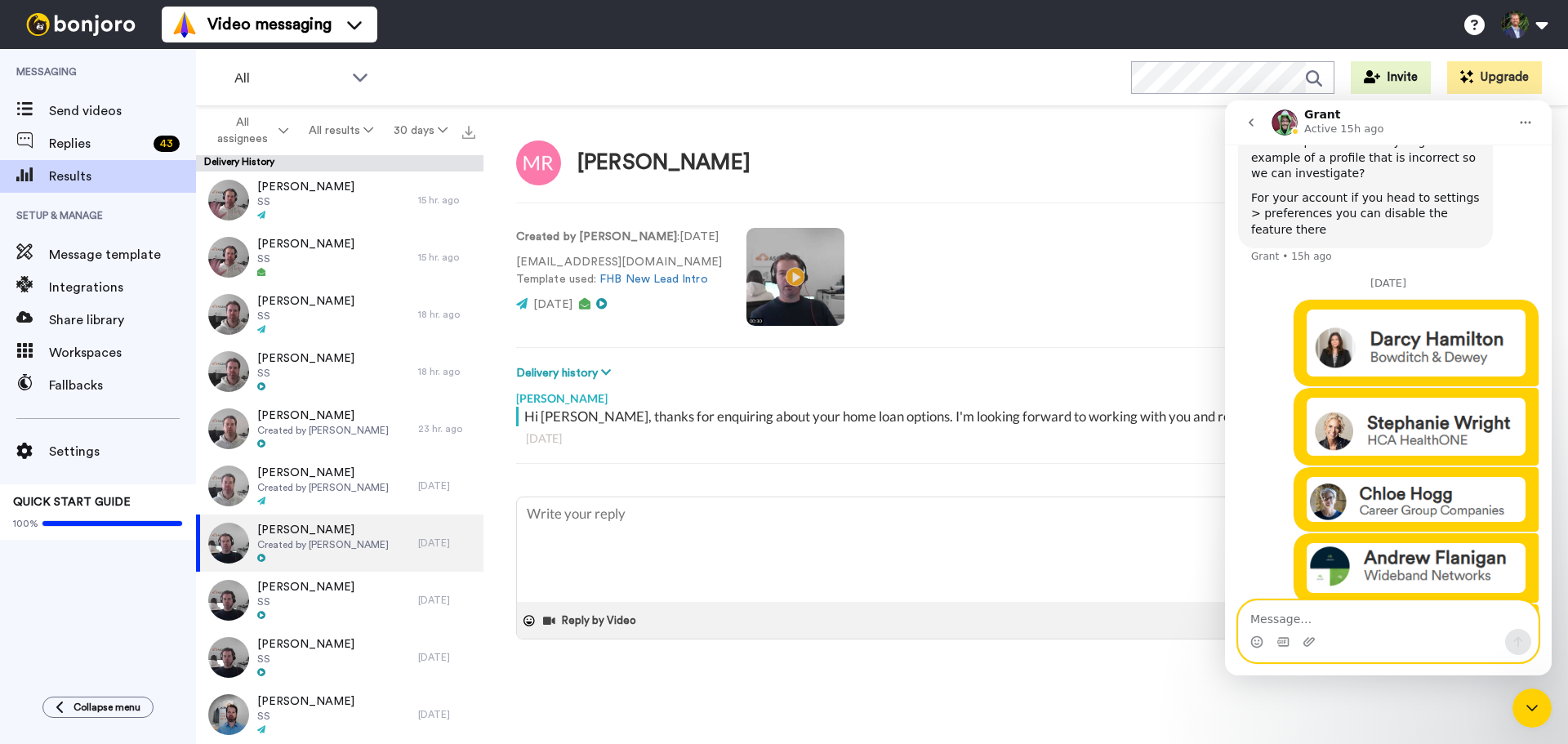
click at [1378, 619] on textarea "Message…" at bounding box center [1388, 615] width 299 height 27
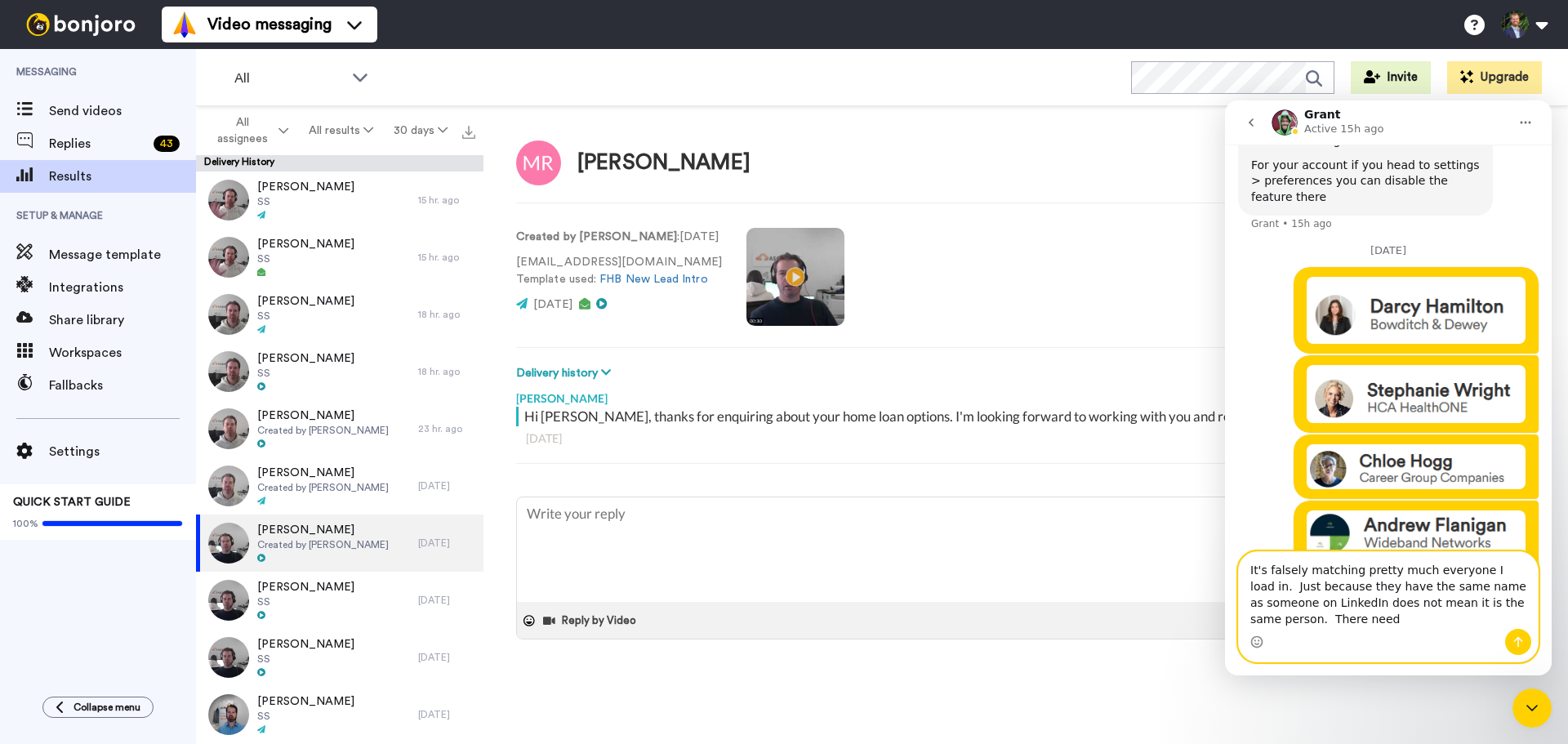
scroll to position [750, 0]
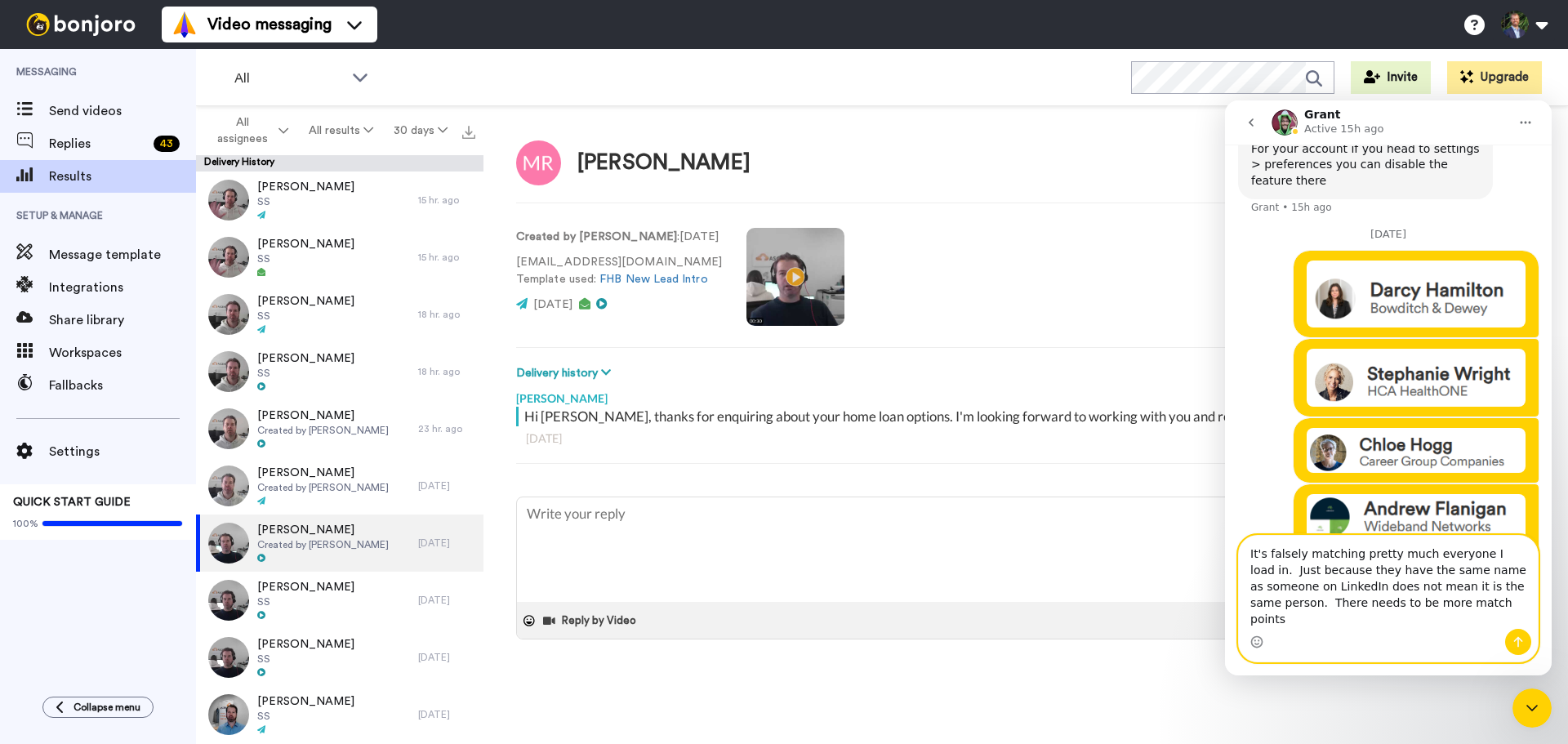
type textarea "It's falsely matching pretty much everyone I load in. Just because they have th…"
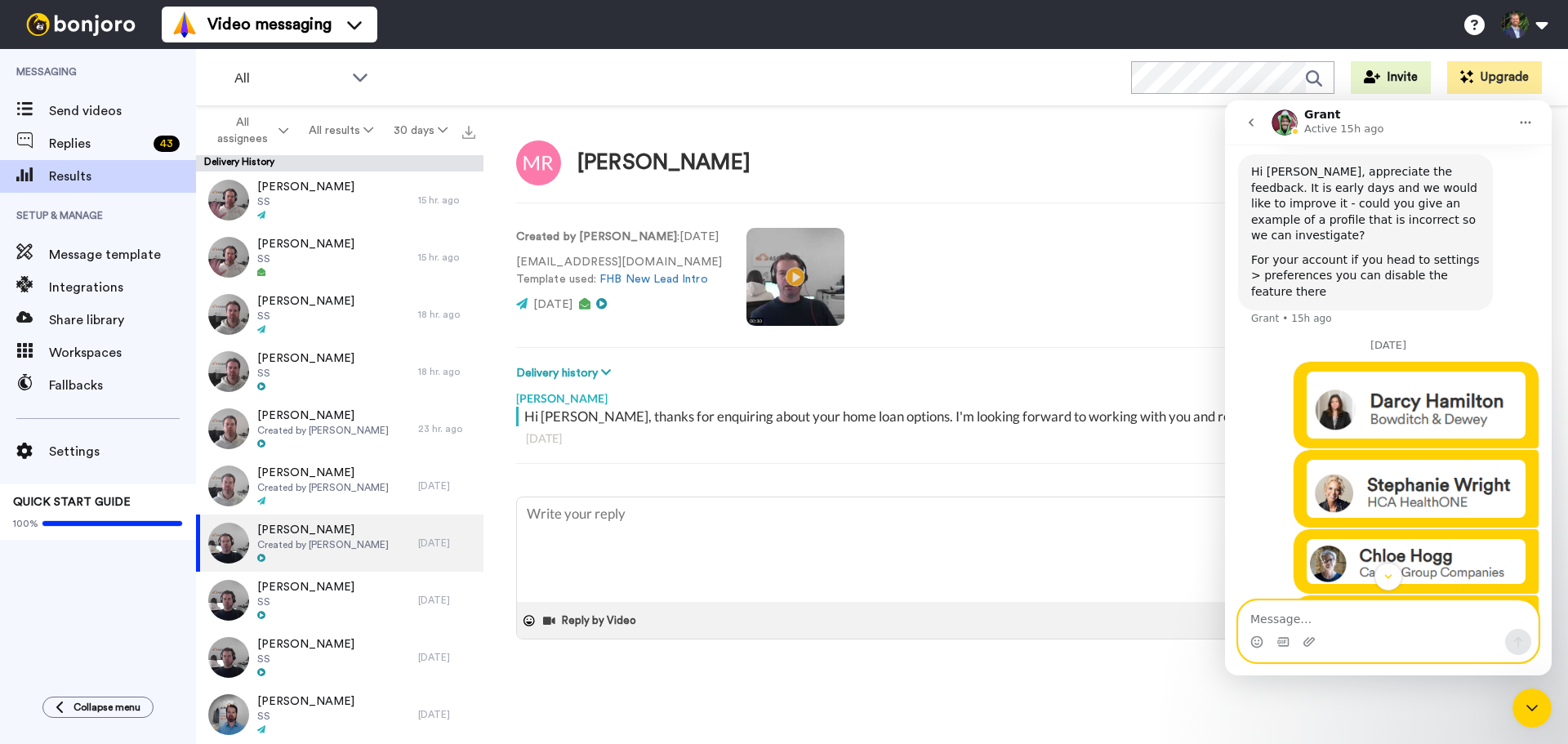
scroll to position [557, 0]
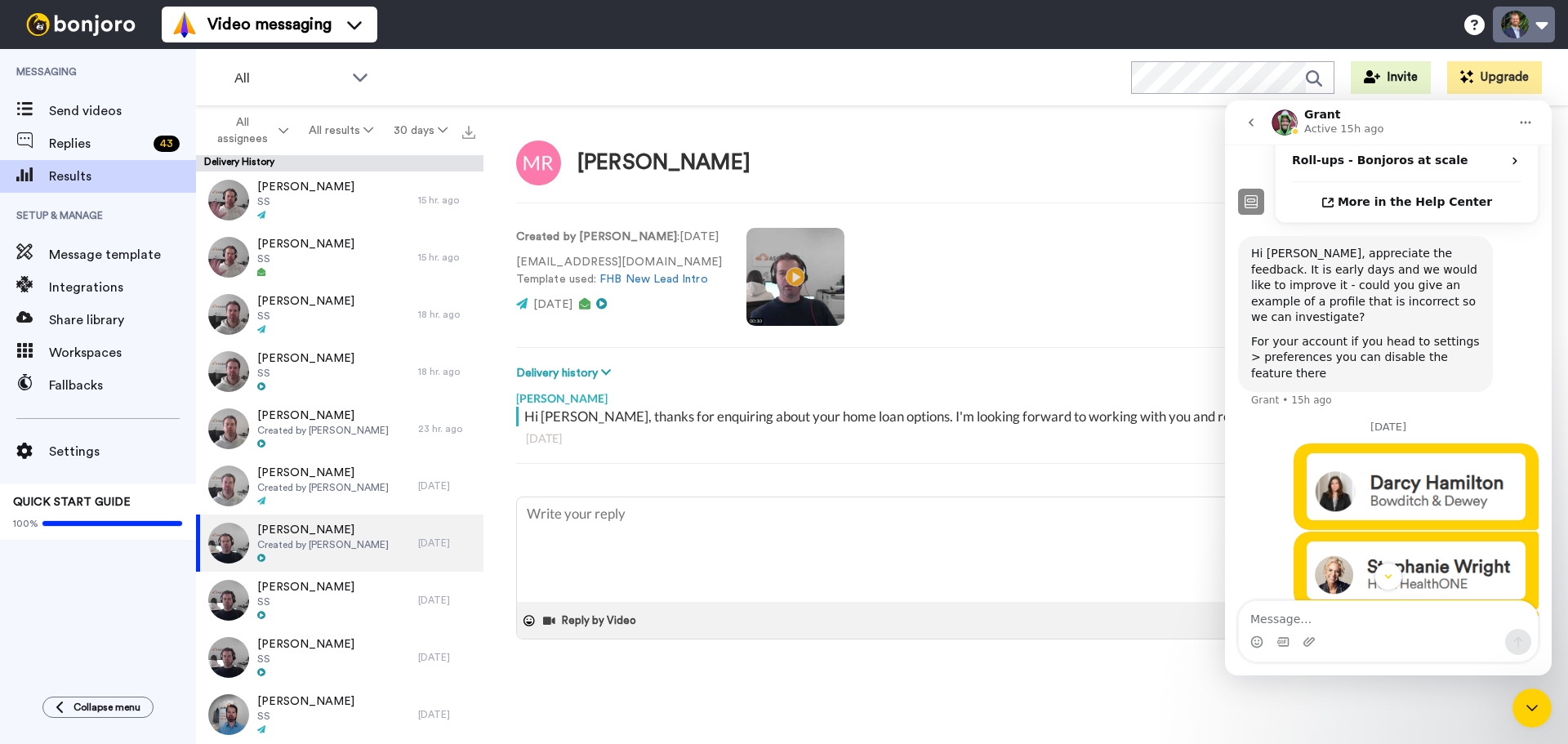
click at [1536, 19] on button at bounding box center [1524, 24] width 62 height 36
click at [1533, 708] on icon "Close Intercom Messenger" at bounding box center [1531, 708] width 19 height 19
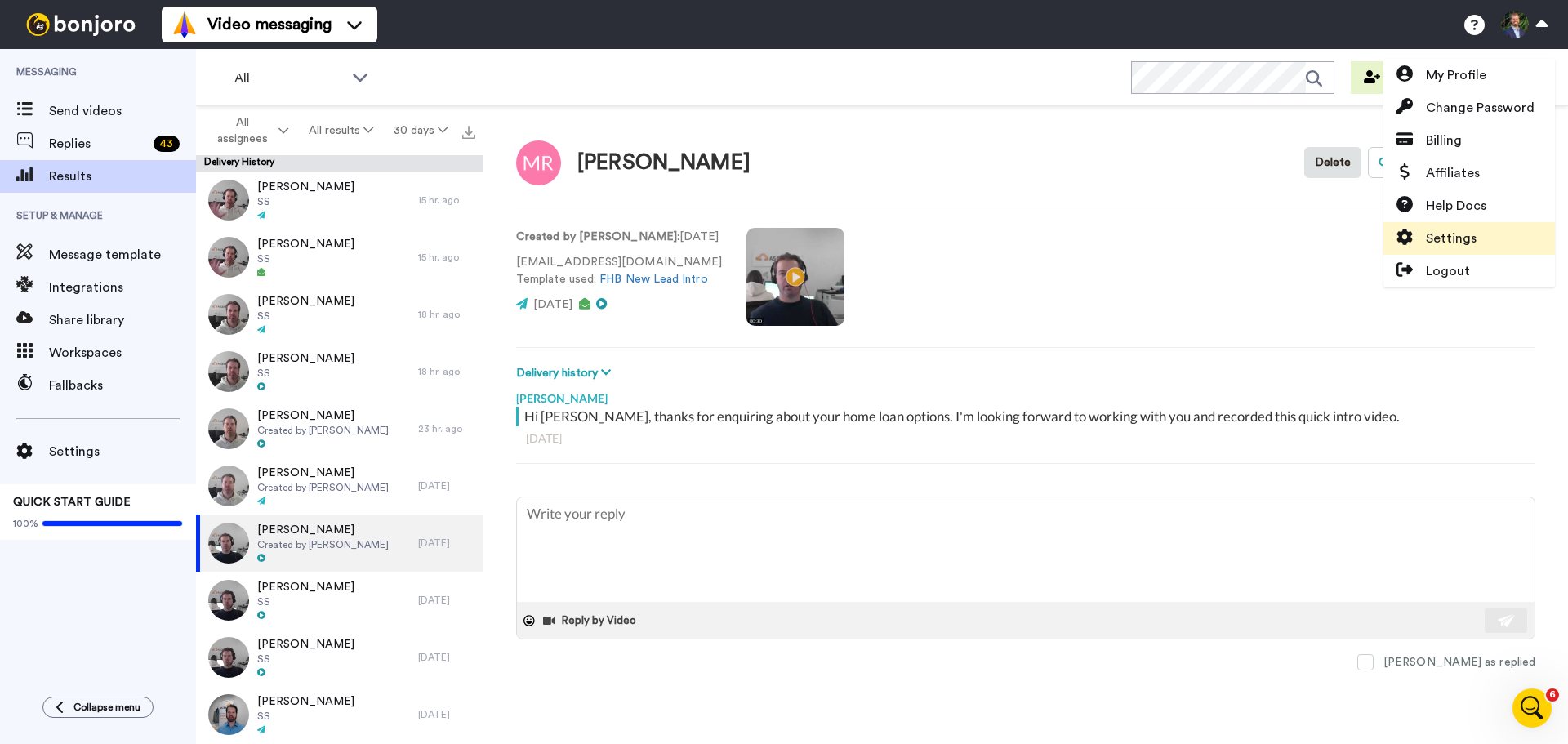
scroll to position [803, 0]
click at [1475, 238] on link "Settings" at bounding box center [1469, 239] width 171 height 33
type textarea "x"
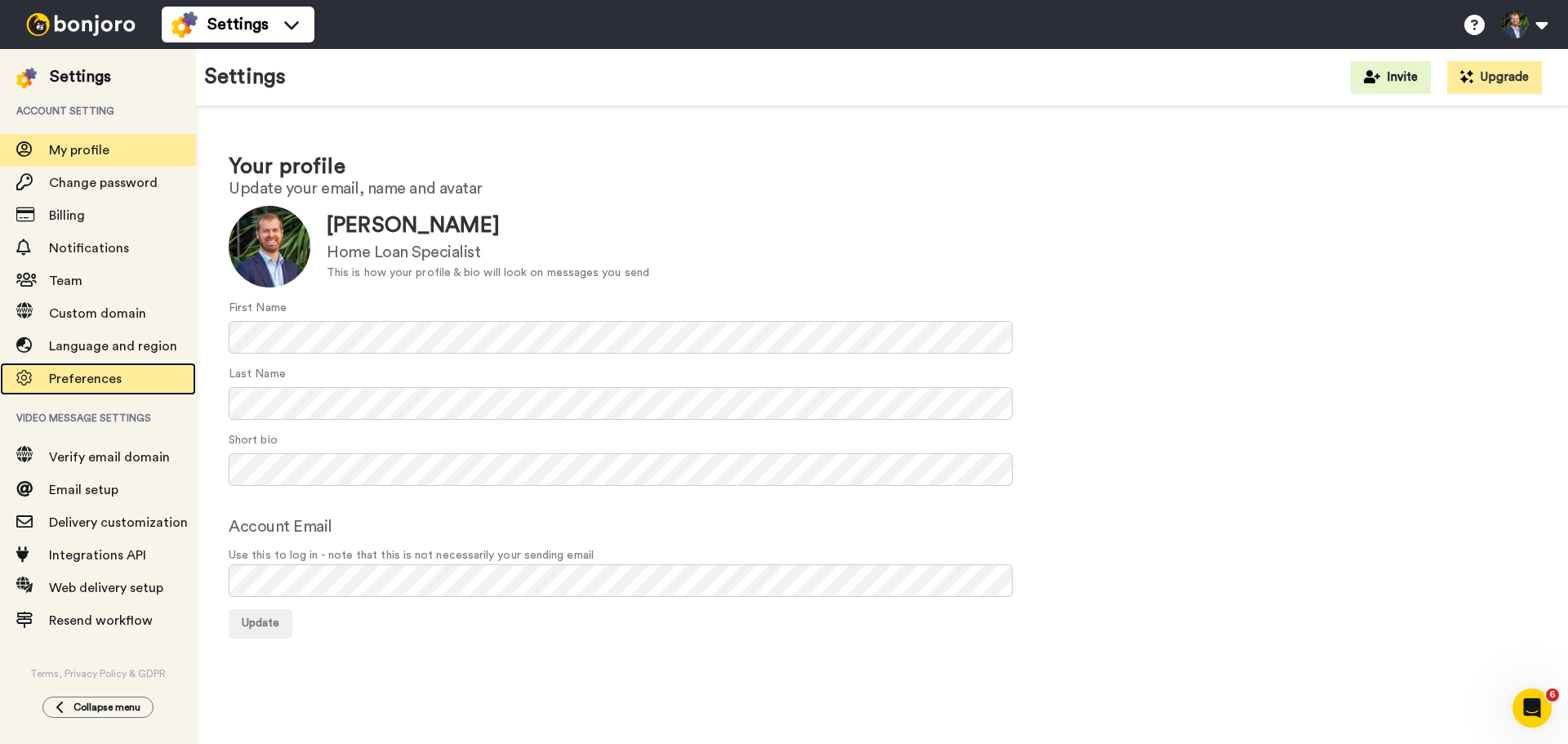
click at [79, 389] on div "Preferences" at bounding box center [98, 379] width 196 height 33
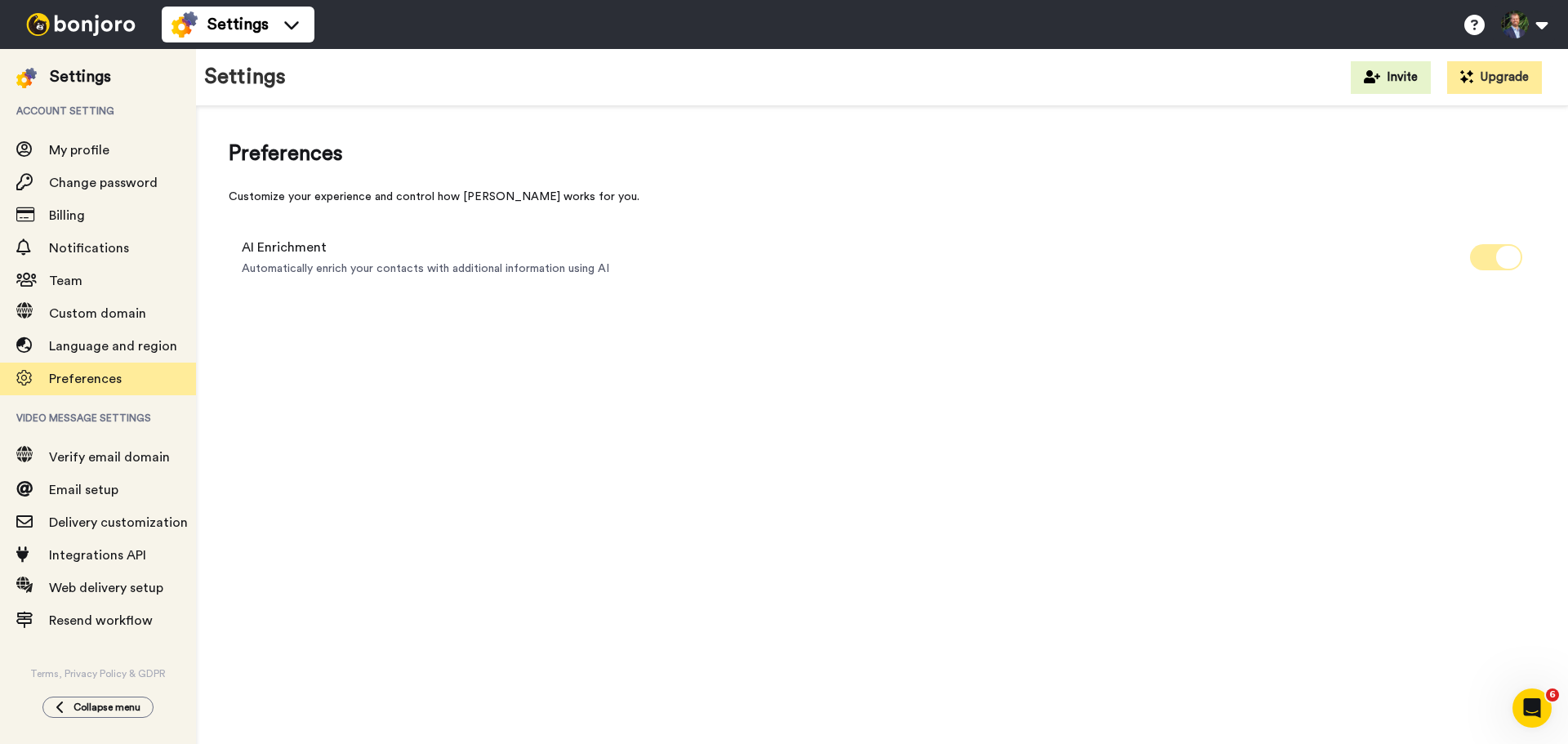
click at [1491, 260] on span at bounding box center [1496, 257] width 52 height 27
click at [1541, 710] on icon "Open Intercom Messenger" at bounding box center [1532, 708] width 27 height 27
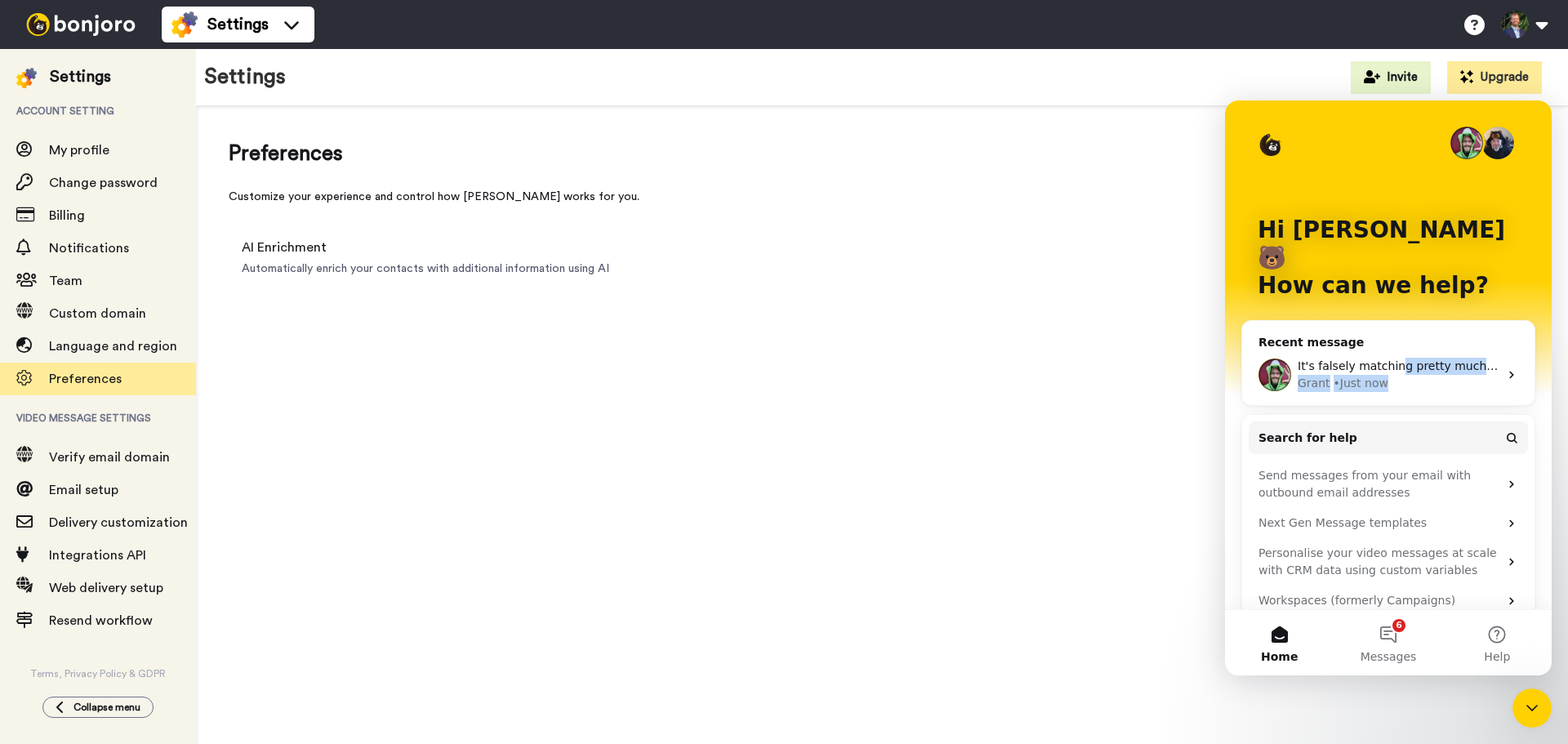
click at [1391, 358] on div "It's falsely matching pretty much everyone I load in. Just because they have th…" at bounding box center [1398, 375] width 201 height 34
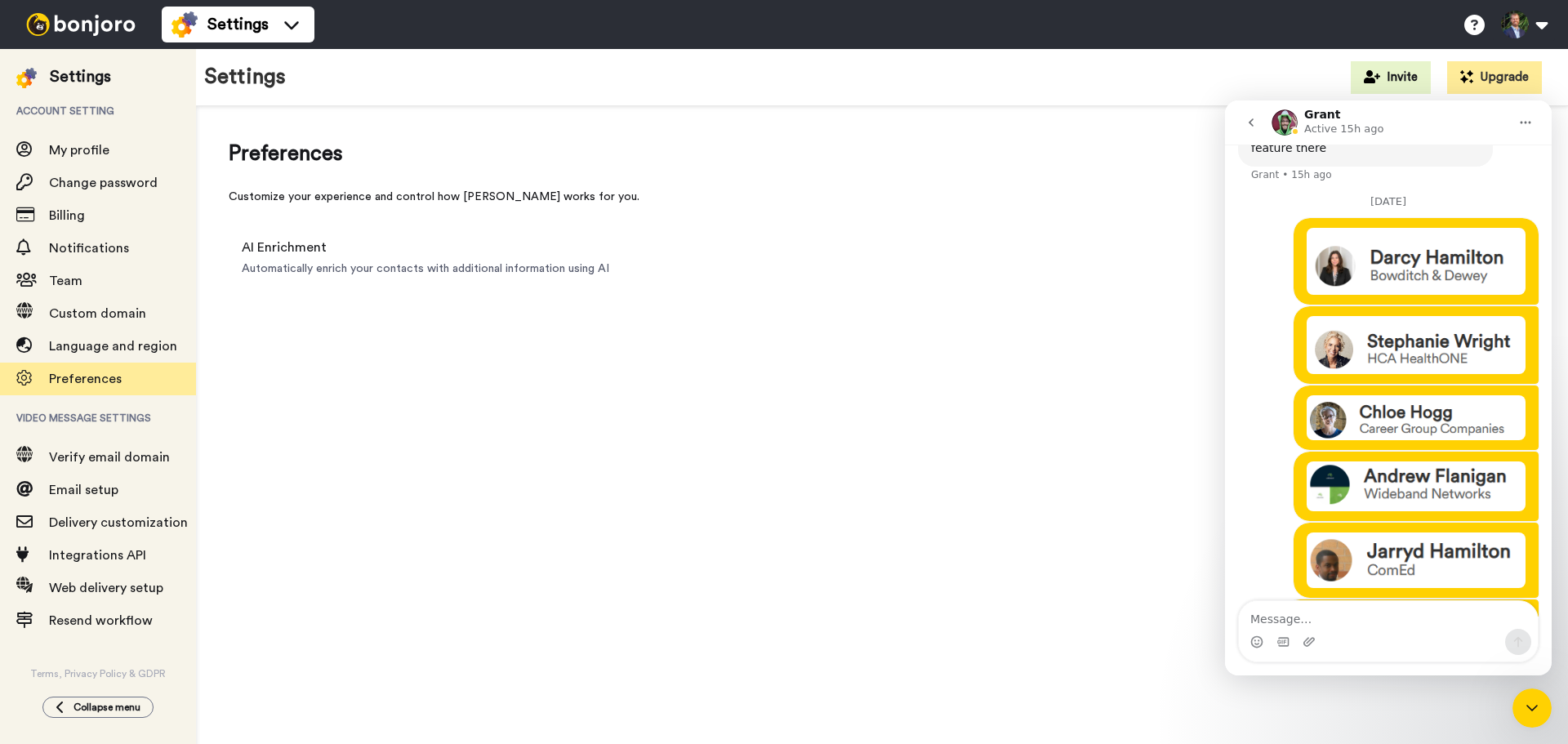
scroll to position [803, 0]
